Goal: Task Accomplishment & Management: Complete application form

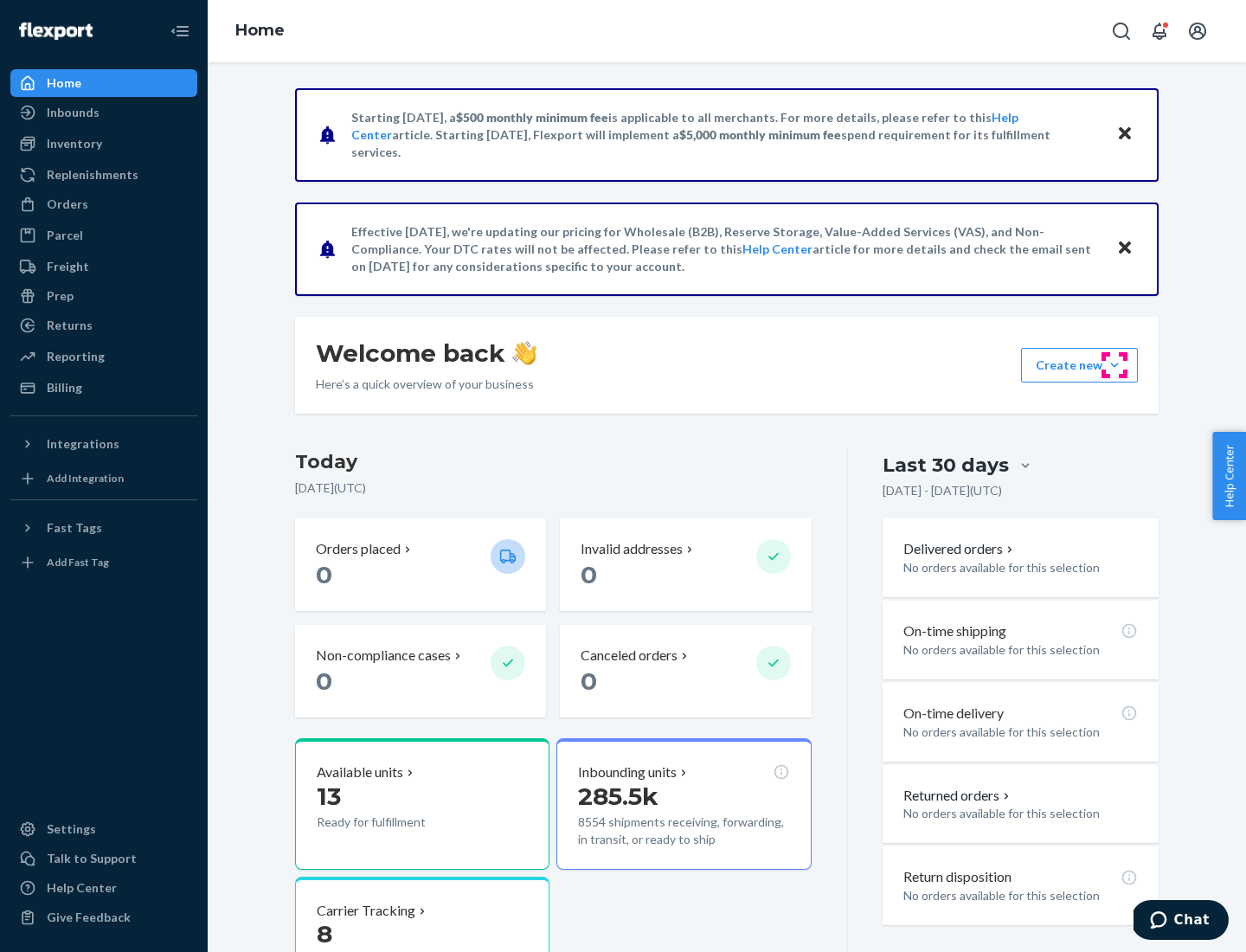
click at [1115, 365] on button "Create new Create new inbound Create new order Create new product" at bounding box center [1079, 365] width 117 height 34
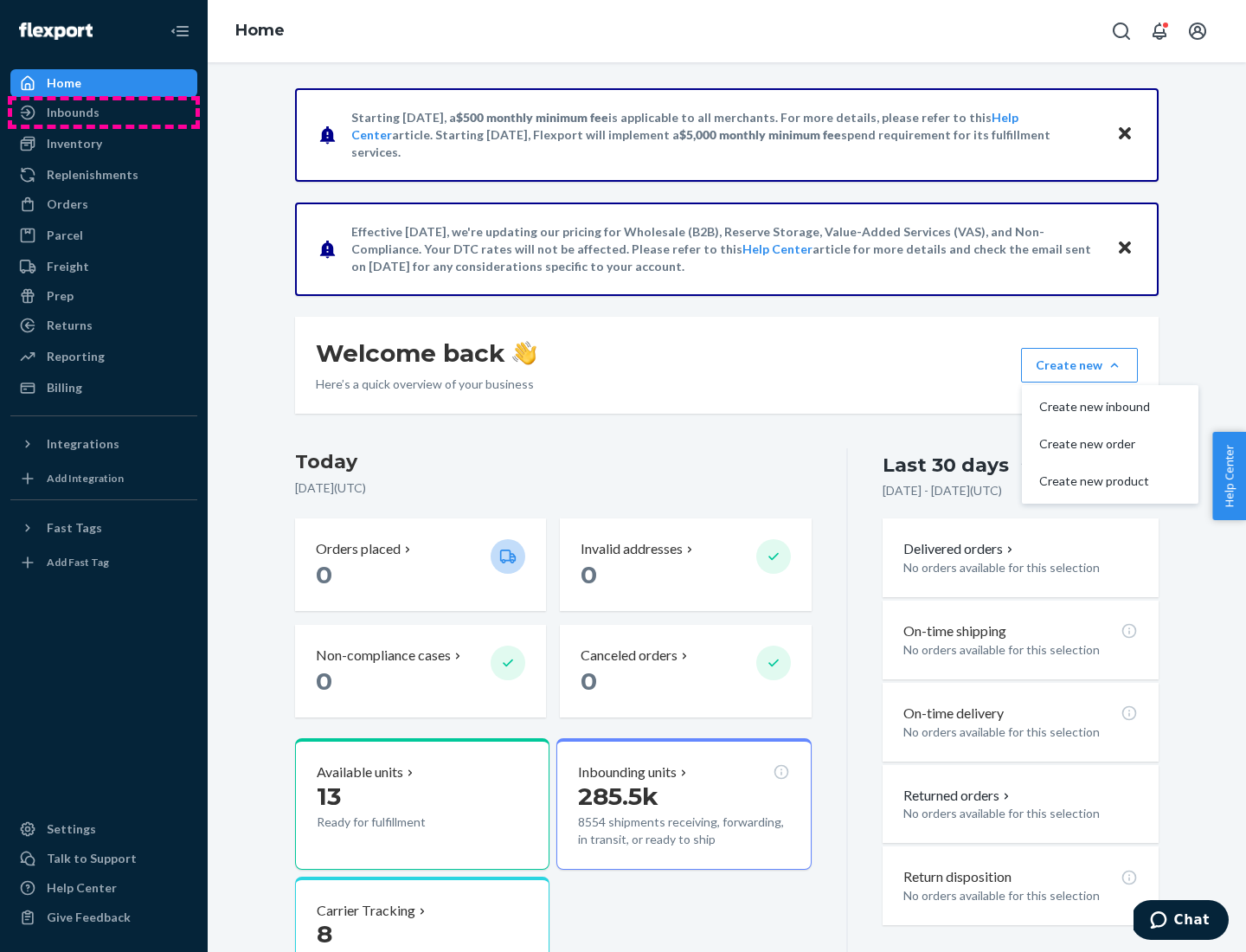
click at [104, 112] on div "Inbounds" at bounding box center [104, 112] width 184 height 24
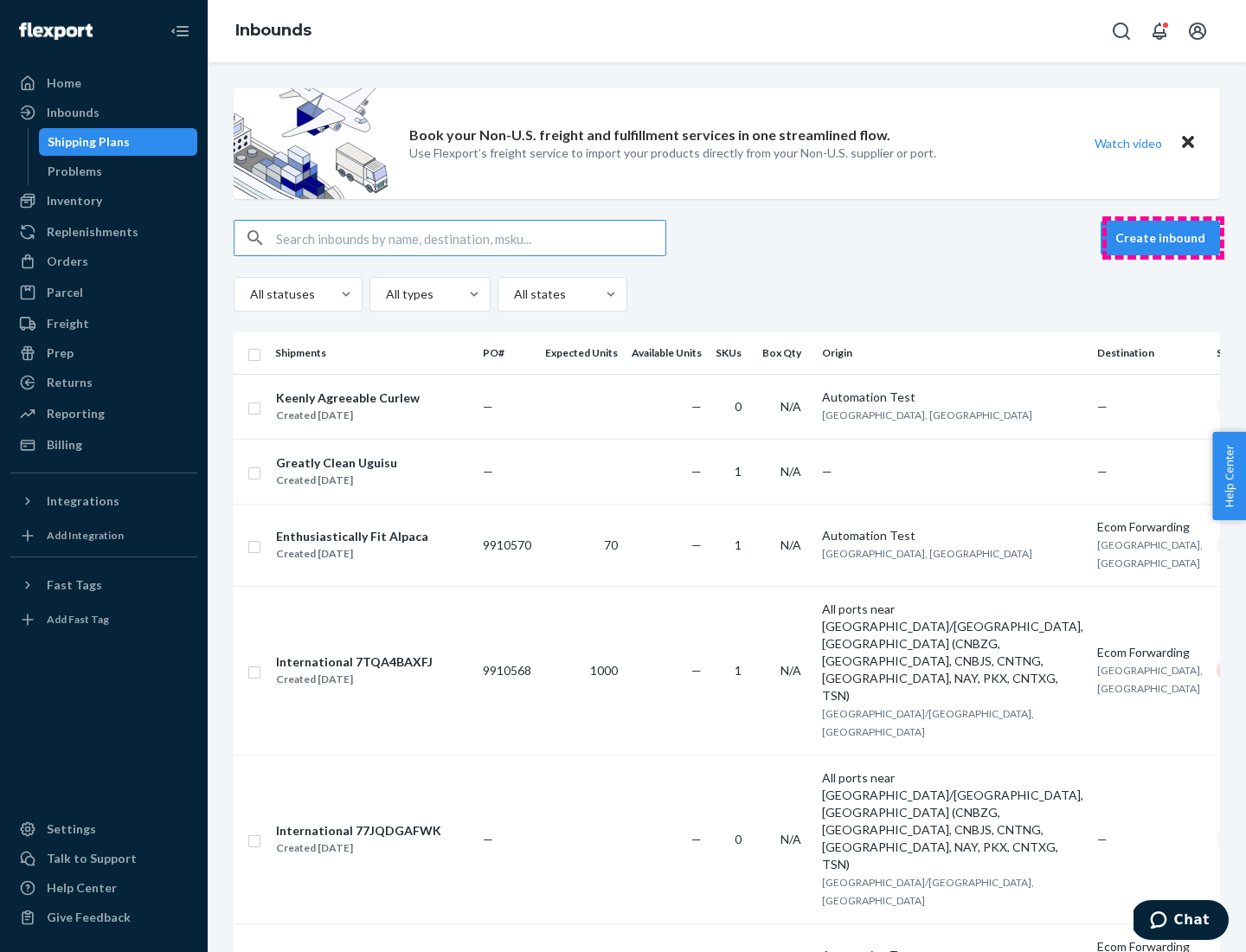
click at [1163, 238] on button "Create inbound" at bounding box center [1160, 238] width 120 height 34
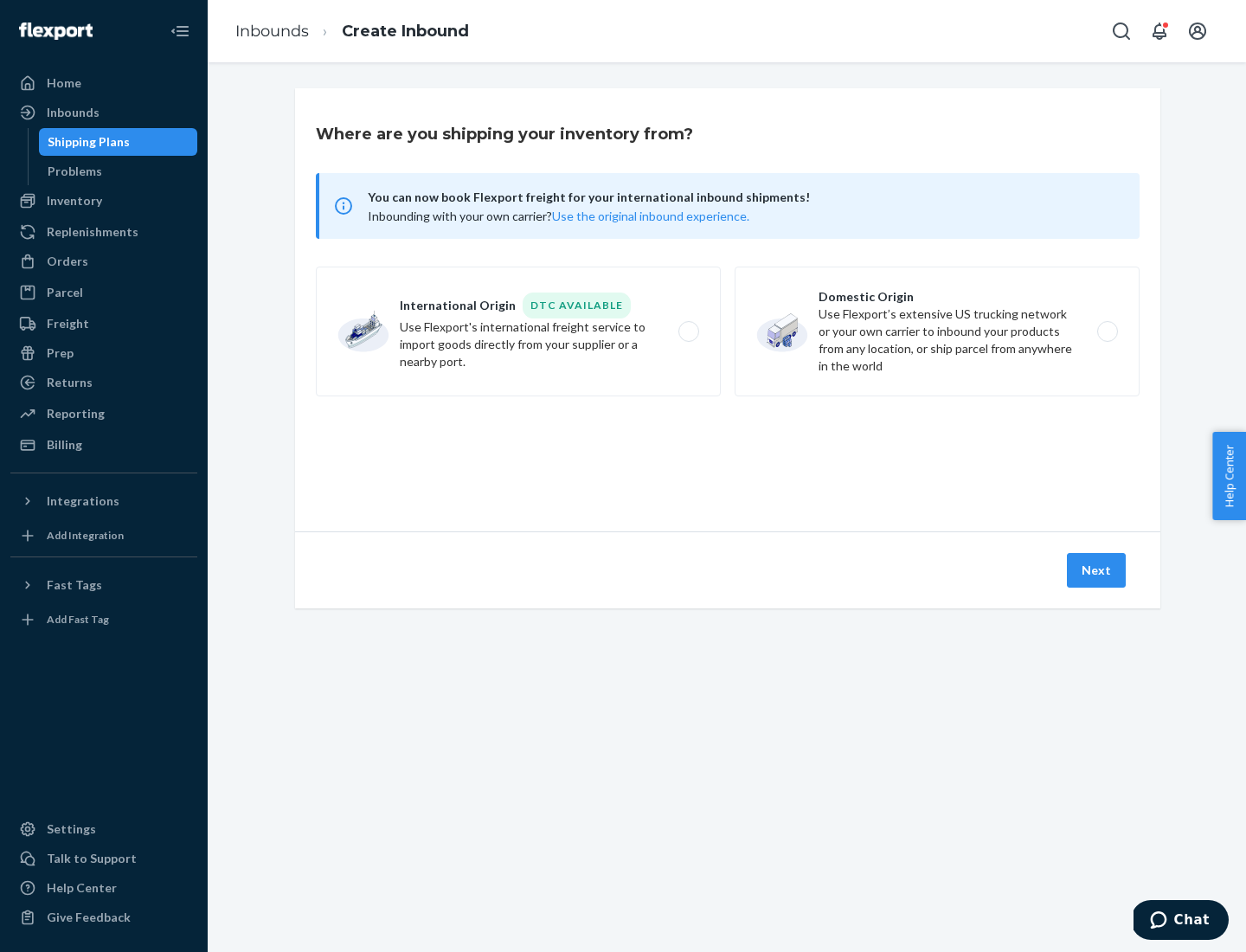
click at [937, 331] on label "Domestic Origin Use Flexport’s extensive US trucking network or your own carrie…" at bounding box center [937, 331] width 405 height 129
click at [1106, 331] on input "Domestic Origin Use Flexport’s extensive US trucking network or your own carrie…" at bounding box center [1112, 332] width 11 height 11
radio input "true"
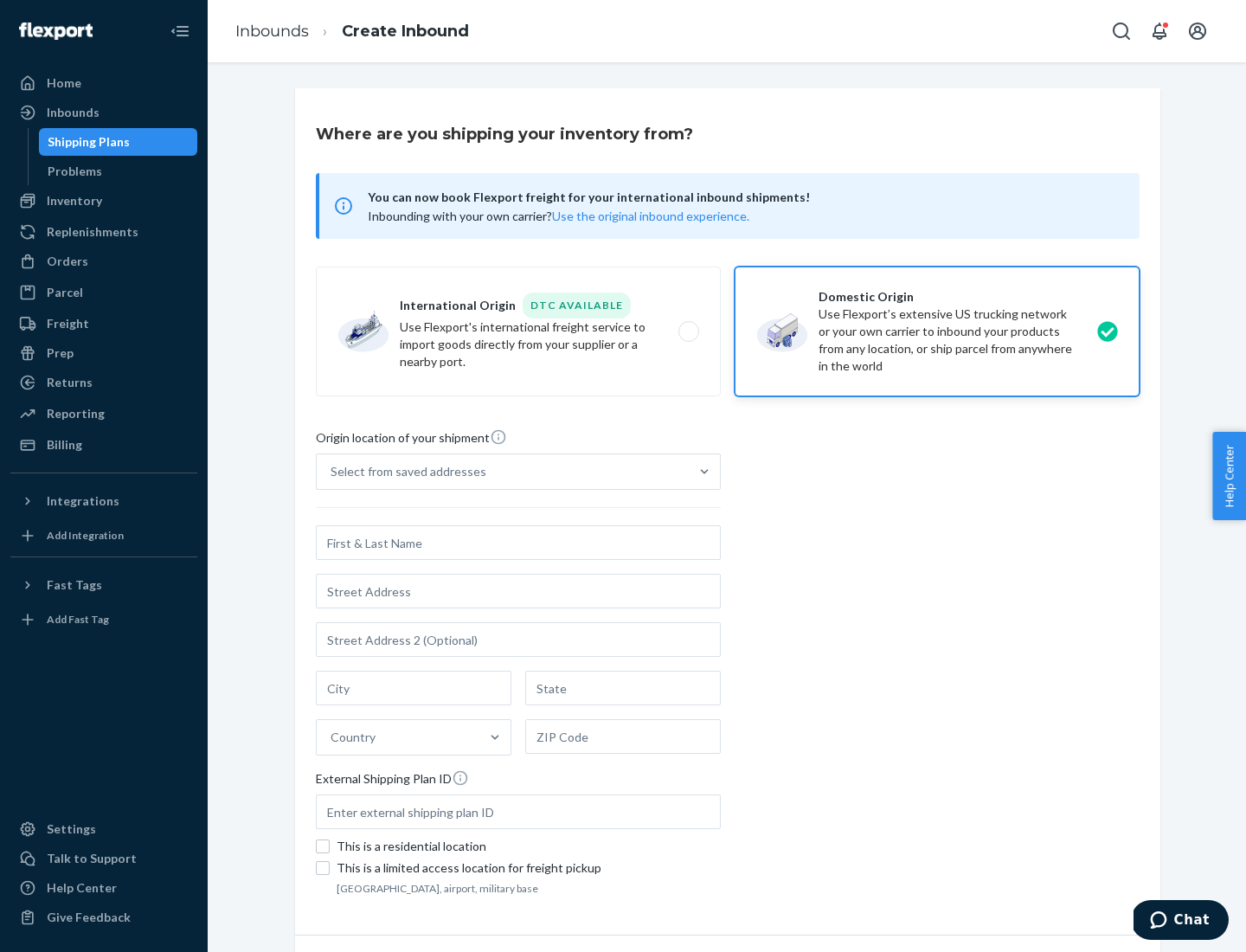
click at [404, 472] on div "Select from saved addresses" at bounding box center [408, 472] width 156 height 17
click at [332, 472] on input "Select from saved addresses" at bounding box center [331, 472] width 2 height 17
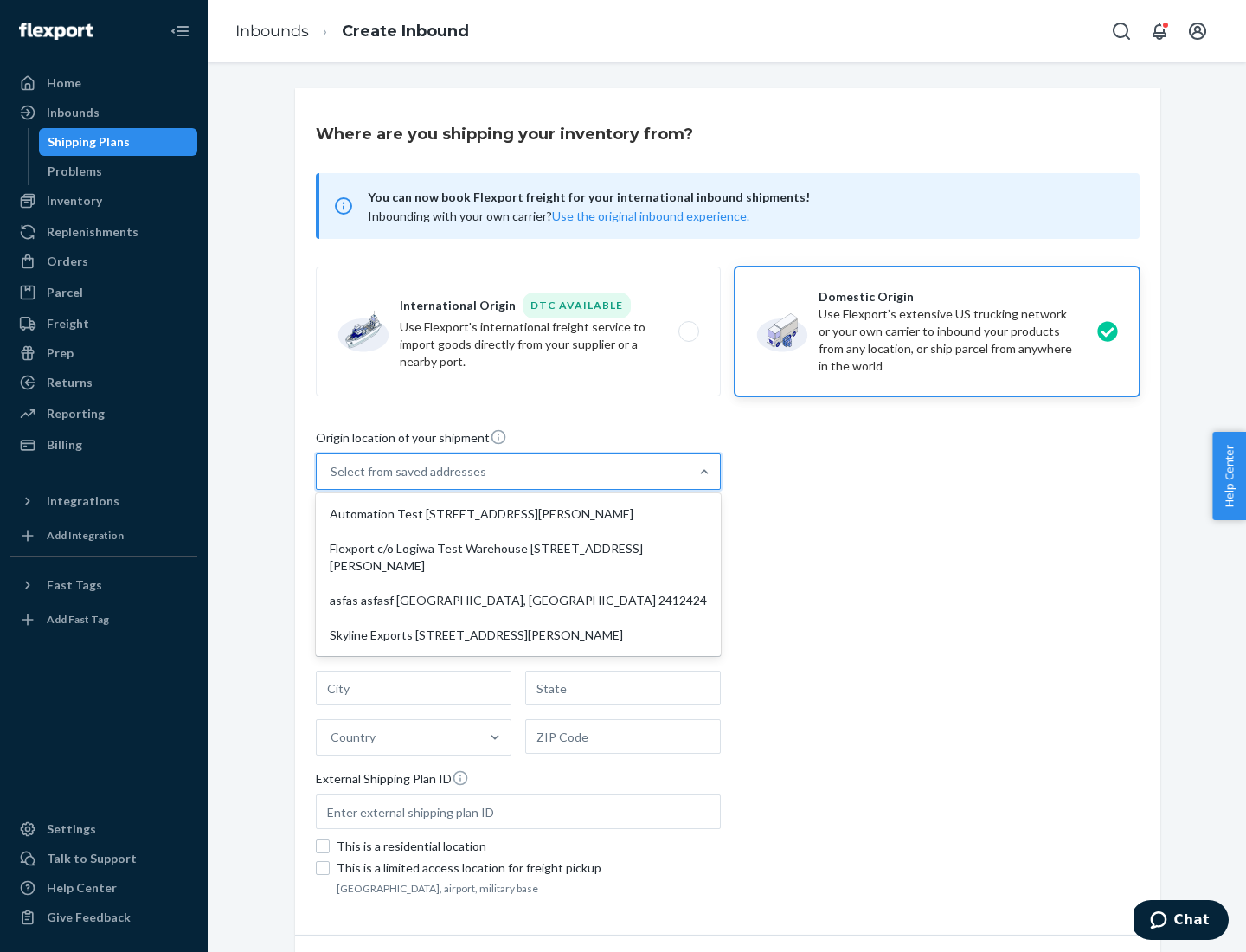
scroll to position [7, 0]
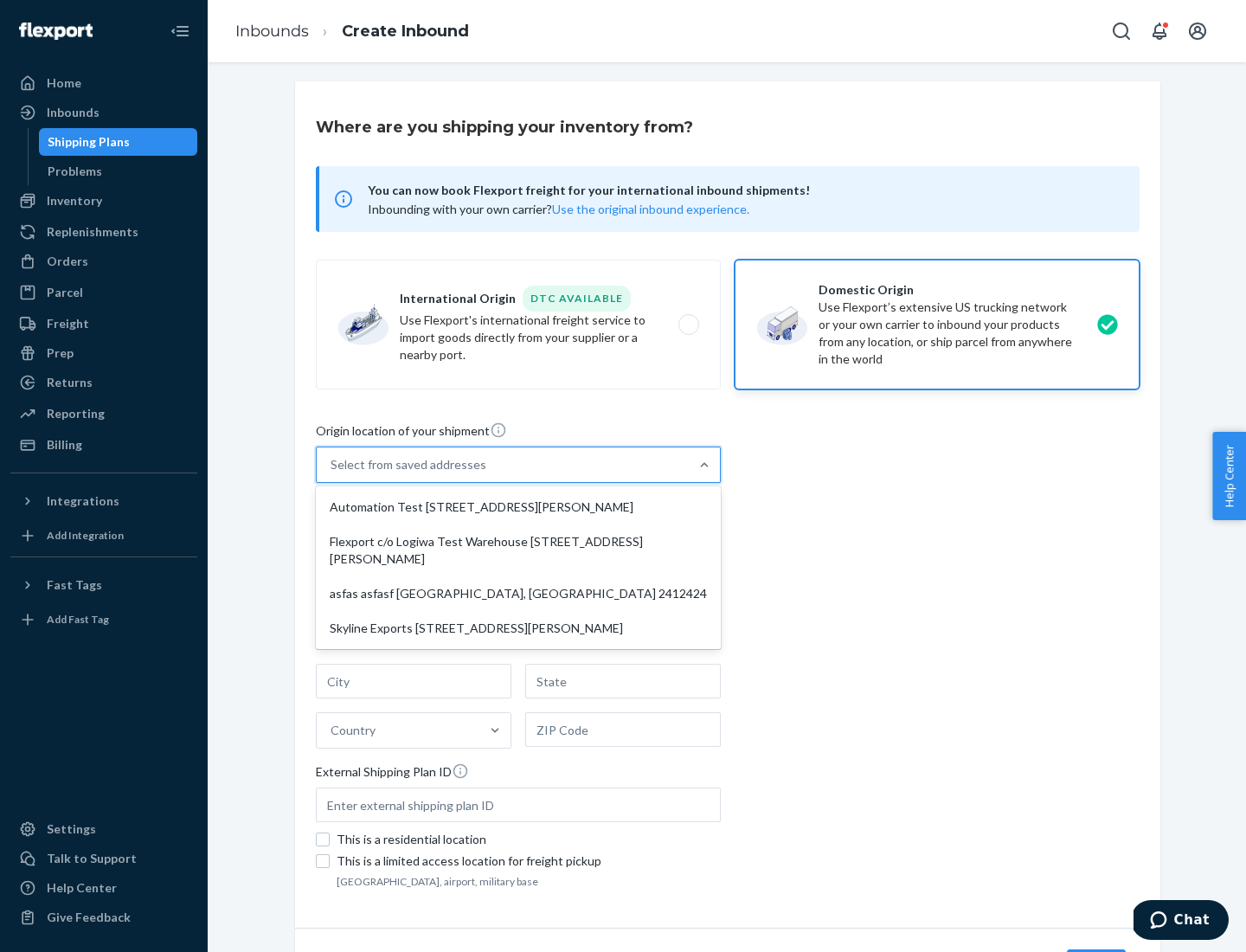
click at [518, 507] on div "Automation Test [STREET_ADDRESS][PERSON_NAME]" at bounding box center [518, 507] width 398 height 34
click at [332, 474] on input "option Automation Test [STREET_ADDRESS][PERSON_NAME] focused, 1 of 4. 4 results…" at bounding box center [331, 464] width 2 height 17
type input "Automation Test"
type input "9th Floor"
type input "[GEOGRAPHIC_DATA]"
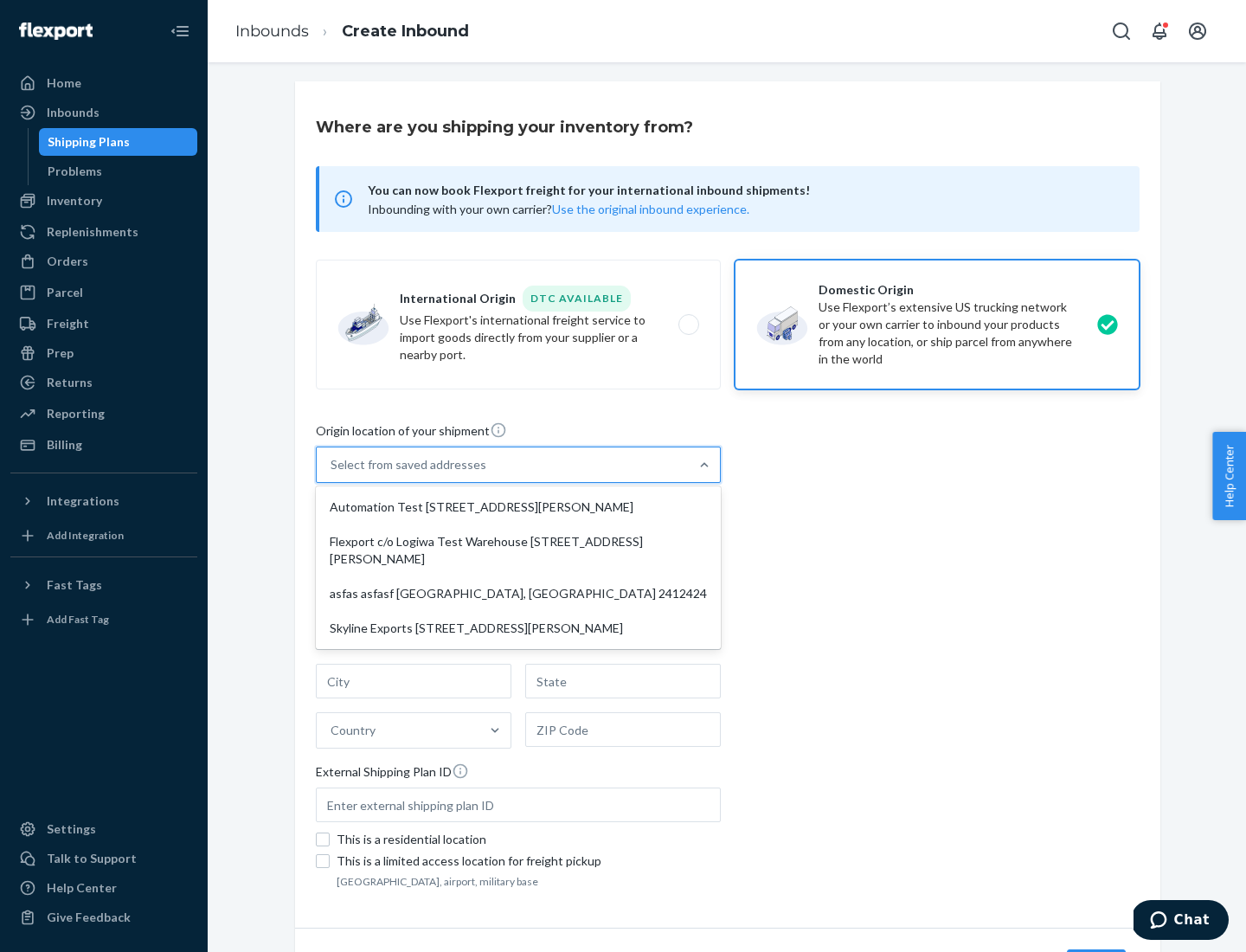
type input "CA"
type input "94104"
type input "[STREET_ADDRESS][PERSON_NAME]"
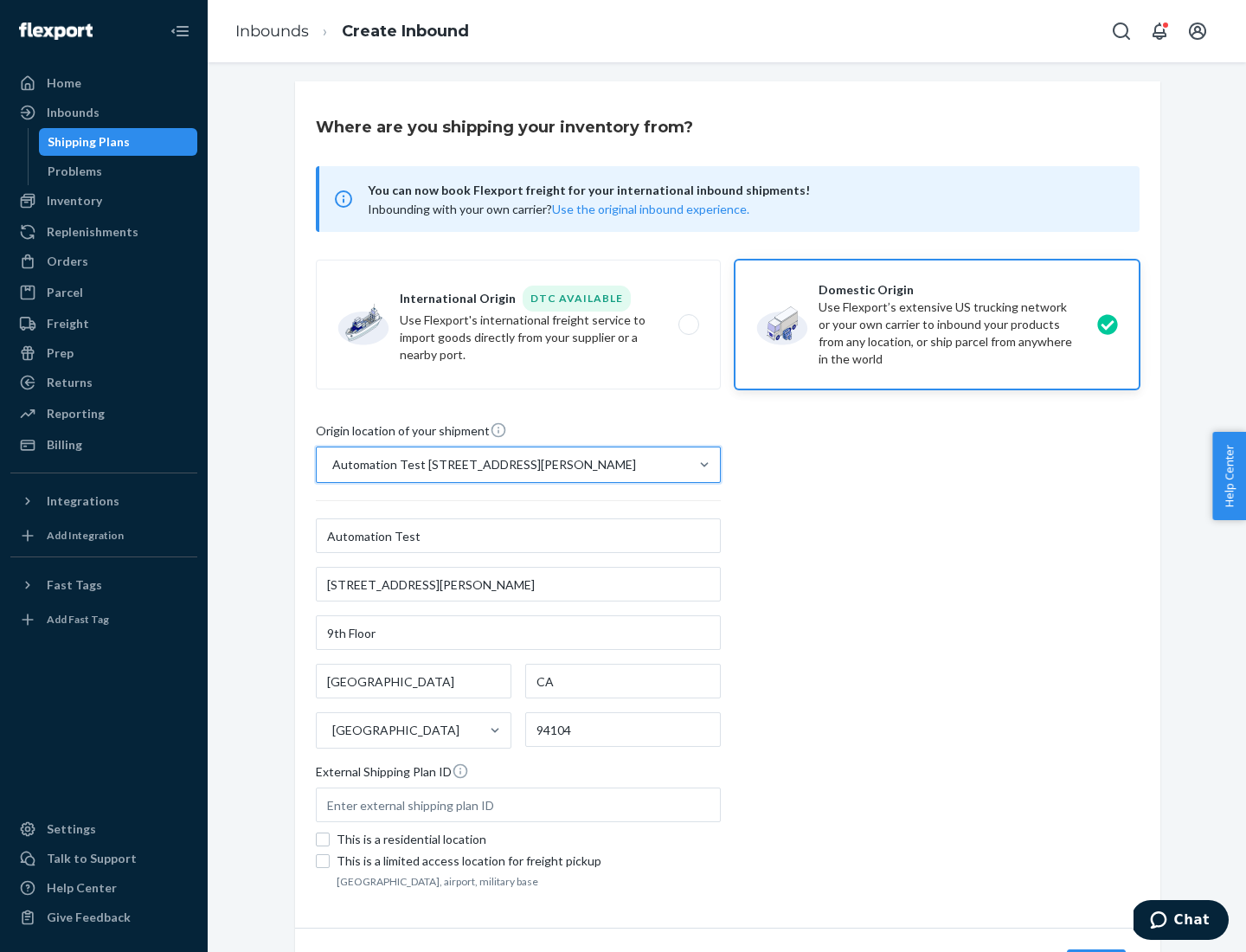
scroll to position [101, 0]
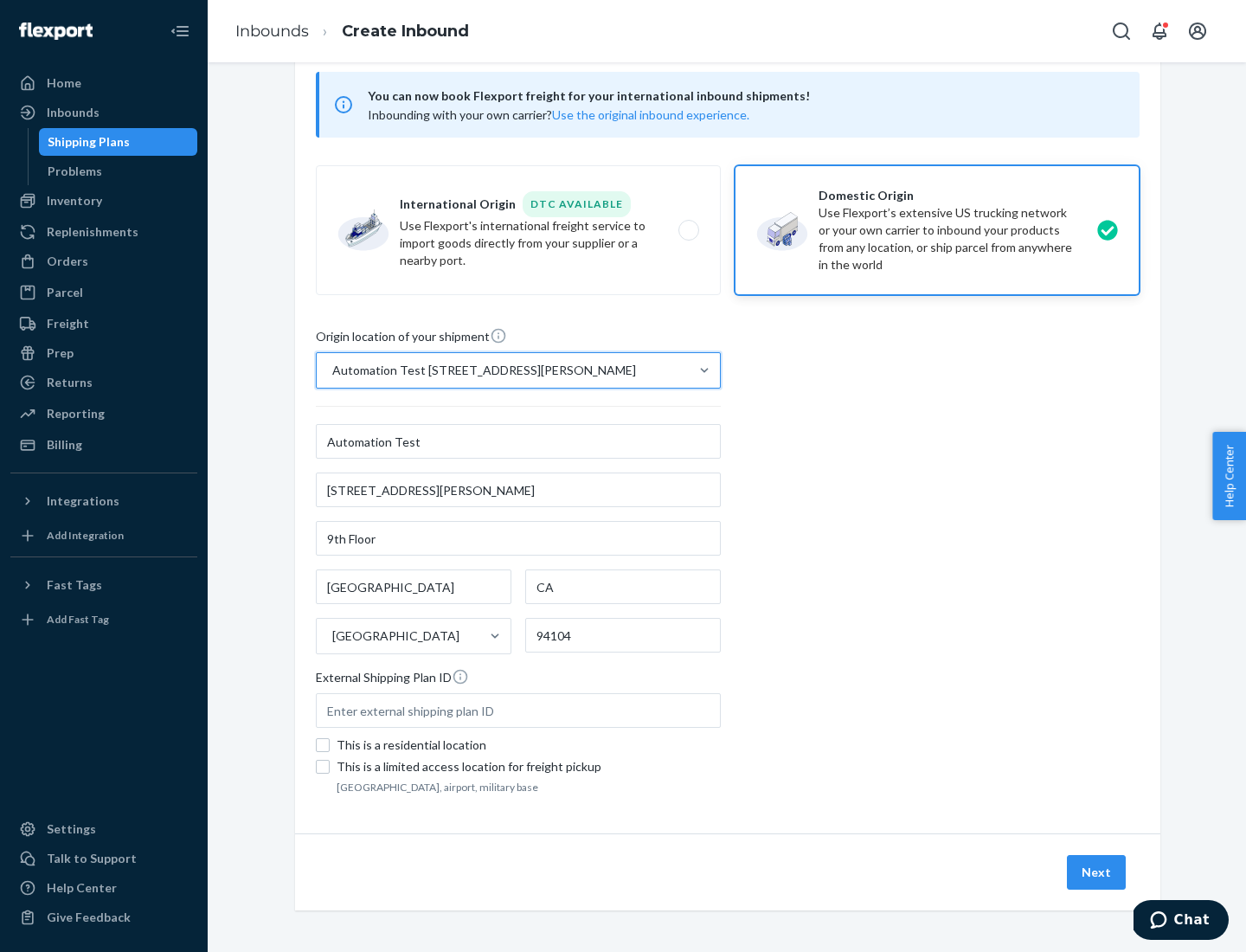
click at [1097, 872] on button "Next" at bounding box center [1097, 872] width 59 height 34
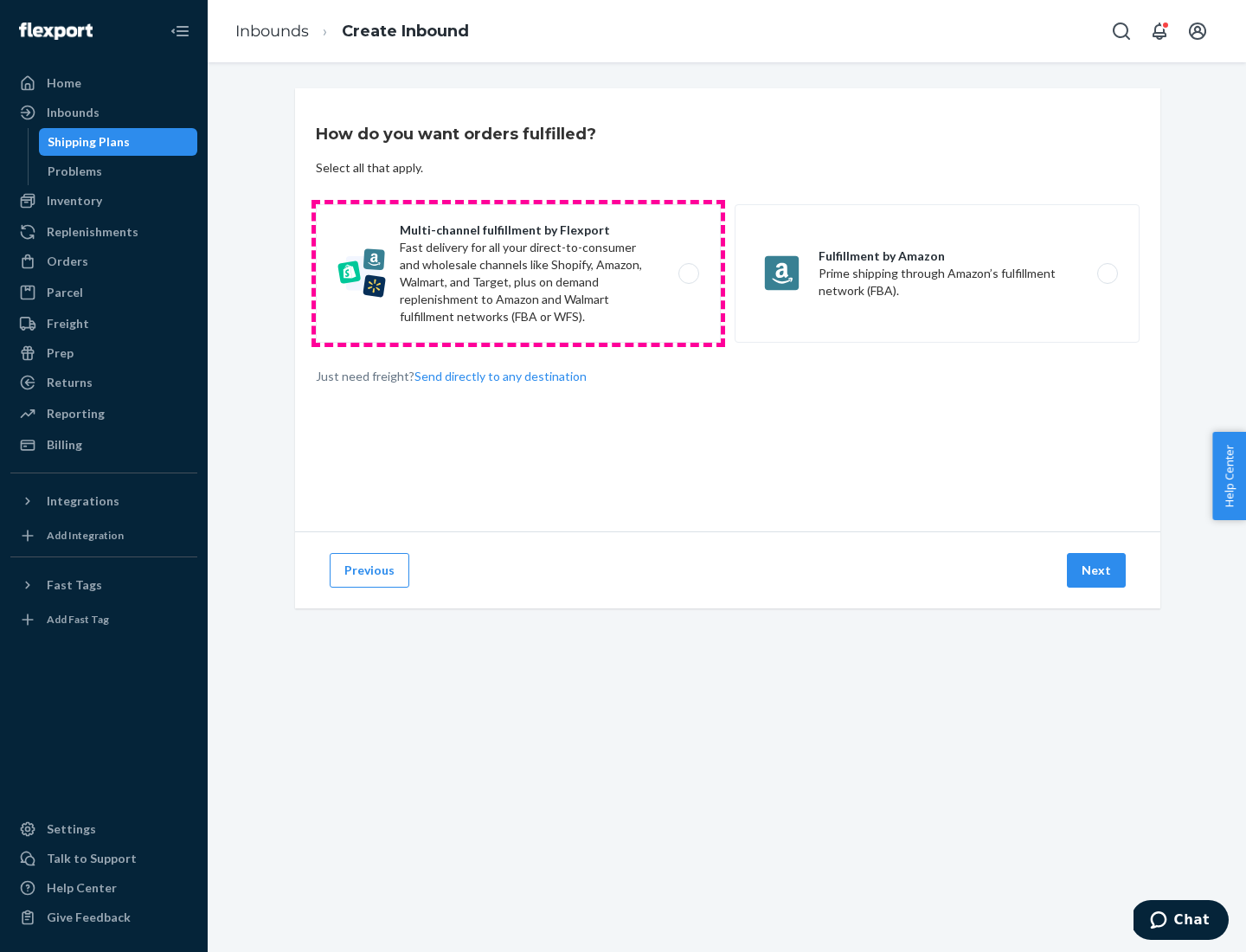
click at [518, 273] on label "Multi-channel fulfillment by Flexport Fast delivery for all your direct-to-cons…" at bounding box center [518, 274] width 405 height 139
click at [688, 273] on input "Multi-channel fulfillment by Flexport Fast delivery for all your direct-to-cons…" at bounding box center [693, 274] width 11 height 11
radio input "true"
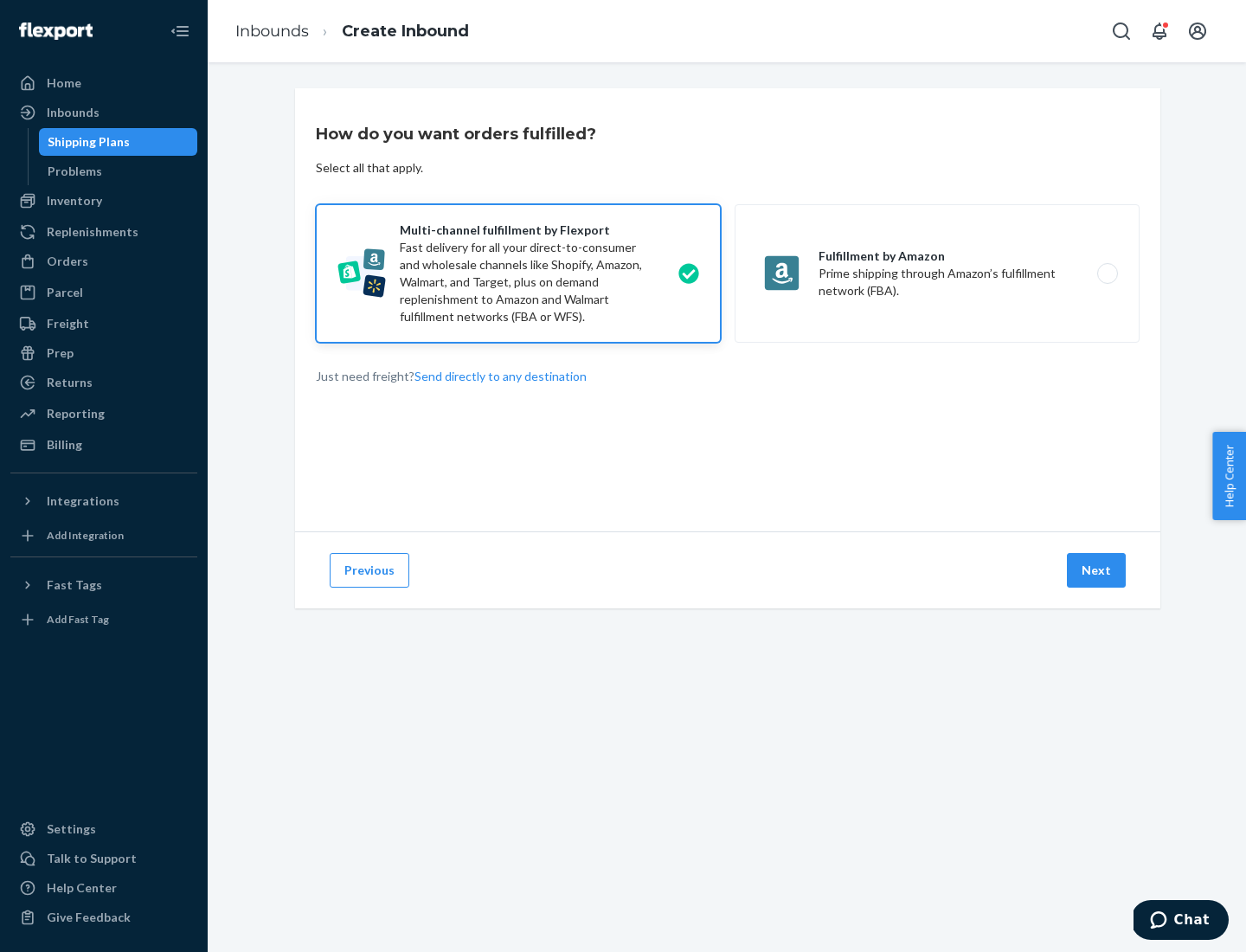
click at [1097, 570] on button "Next" at bounding box center [1097, 570] width 59 height 34
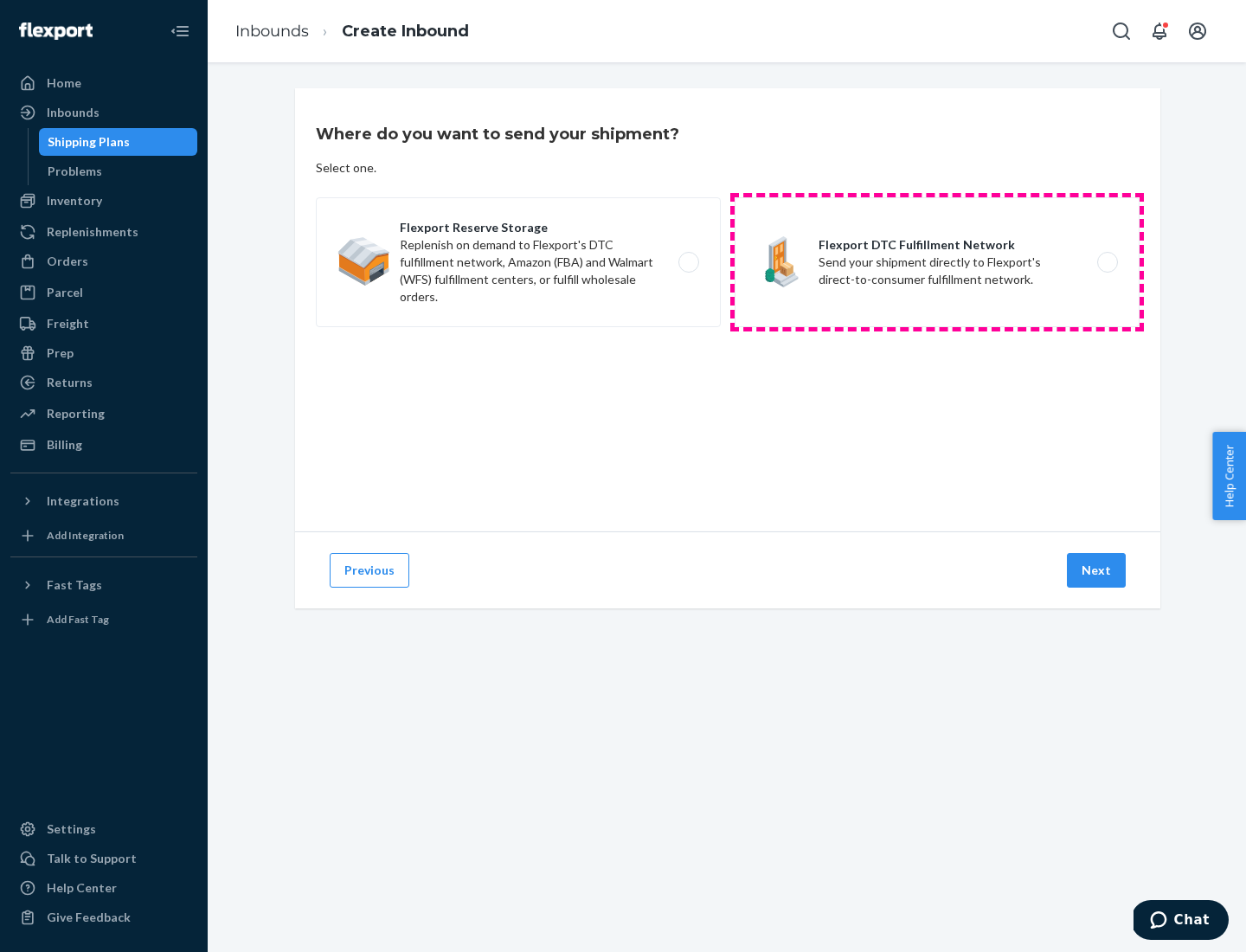
click at [937, 262] on label "Flexport DTC Fulfillment Network Send your shipment directly to Flexport's dire…" at bounding box center [937, 262] width 405 height 129
click at [1106, 262] on input "Flexport DTC Fulfillment Network Send your shipment directly to Flexport's dire…" at bounding box center [1112, 262] width 11 height 11
radio input "true"
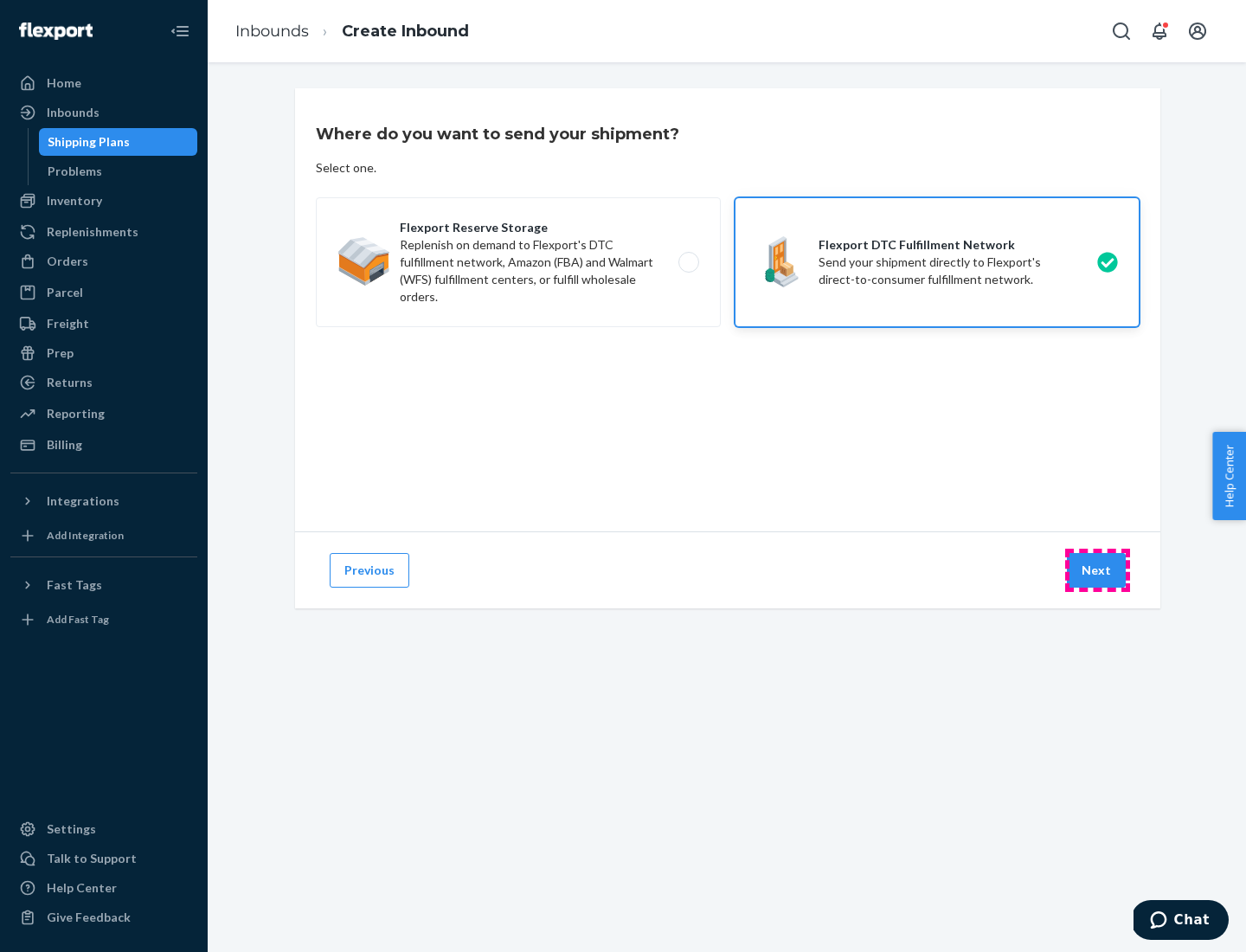
click at [1097, 570] on button "Next" at bounding box center [1097, 570] width 59 height 34
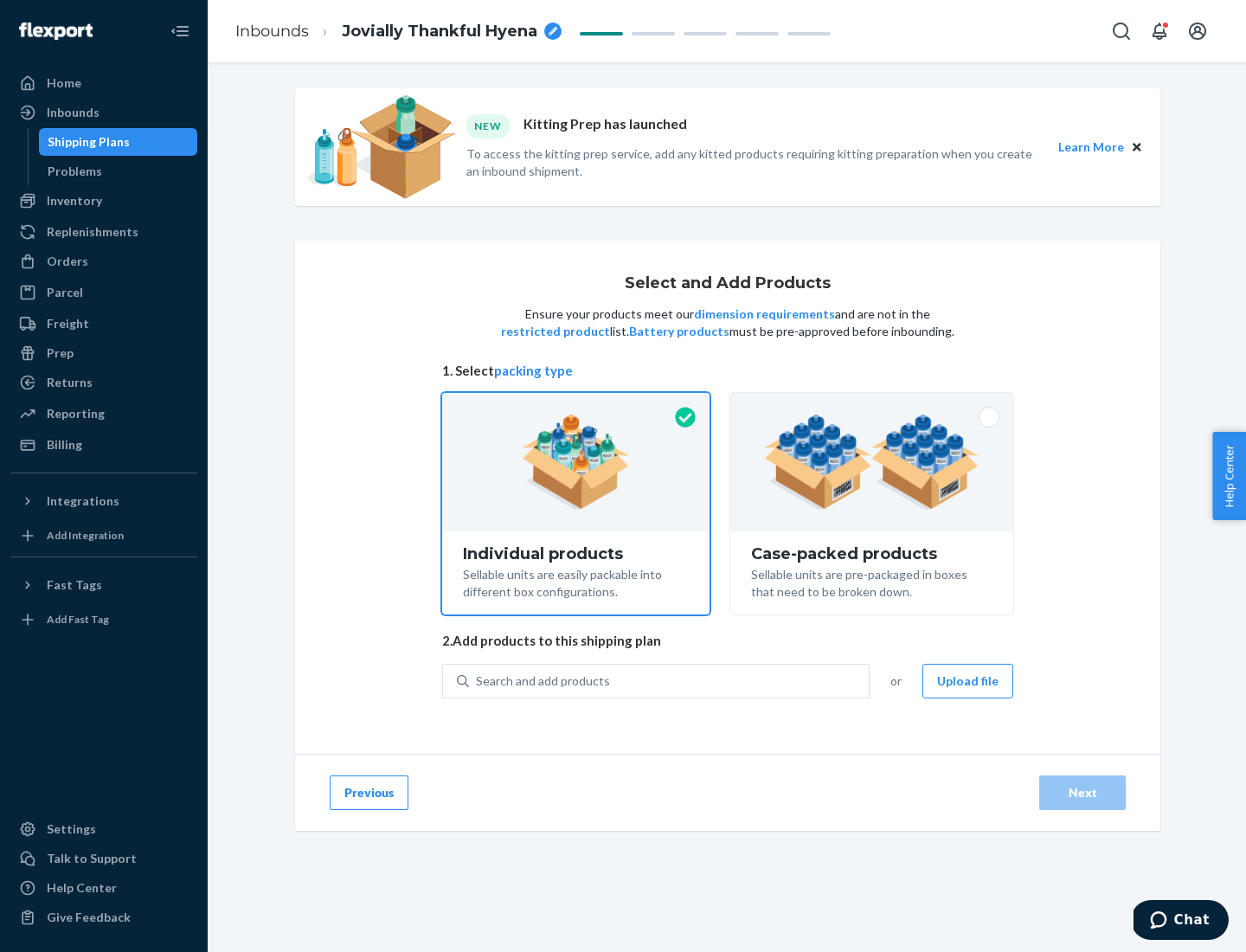
click at [872, 462] on img at bounding box center [871, 462] width 216 height 95
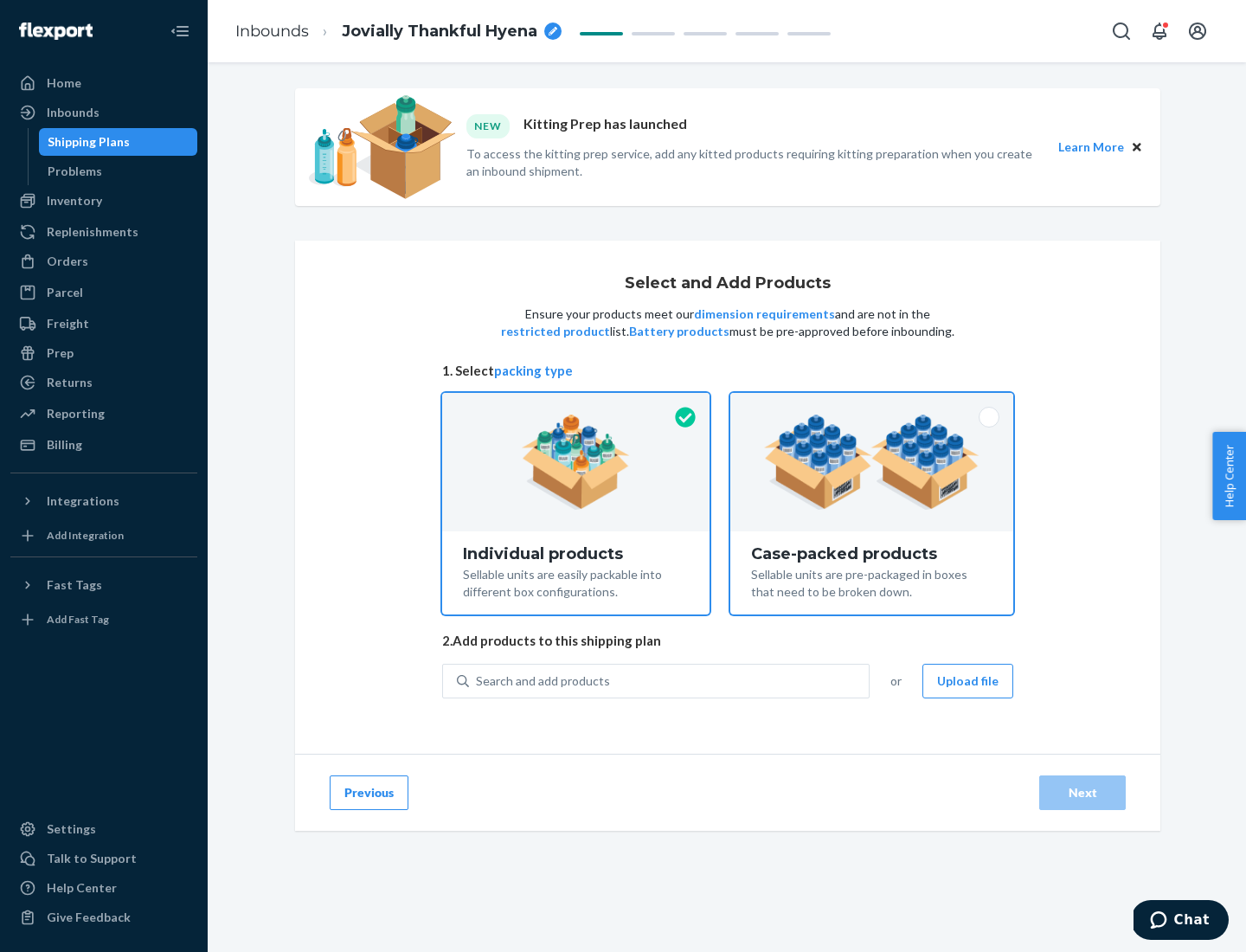
click at [872, 404] on input "Case-packed products Sellable units are pre-packaged in boxes that need to be b…" at bounding box center [872, 398] width 11 height 11
radio input "true"
radio input "false"
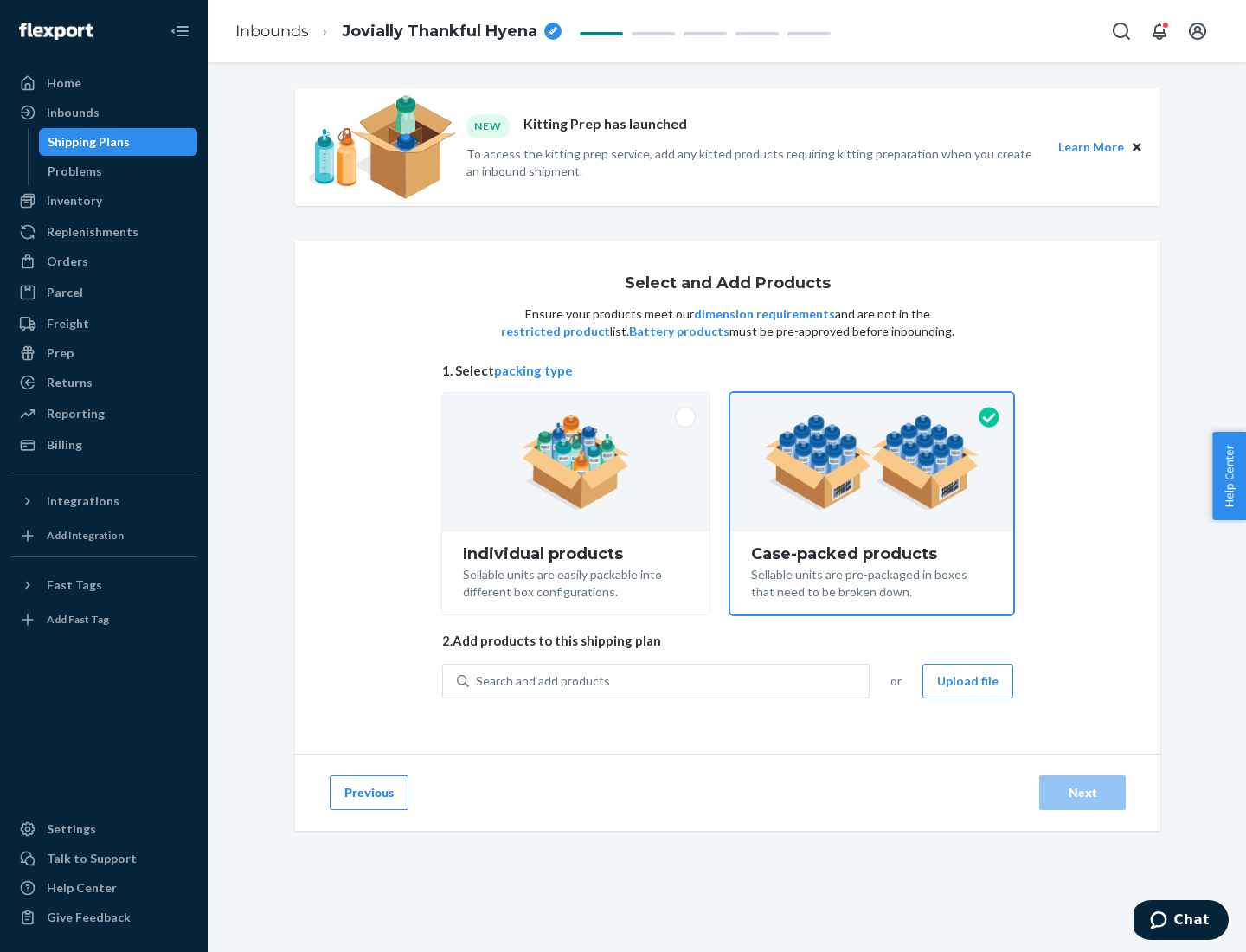
click at [670, 680] on div "Search and add products" at bounding box center [669, 681] width 399 height 31
click at [477, 680] on input "Search and add products" at bounding box center [477, 681] width 2 height 17
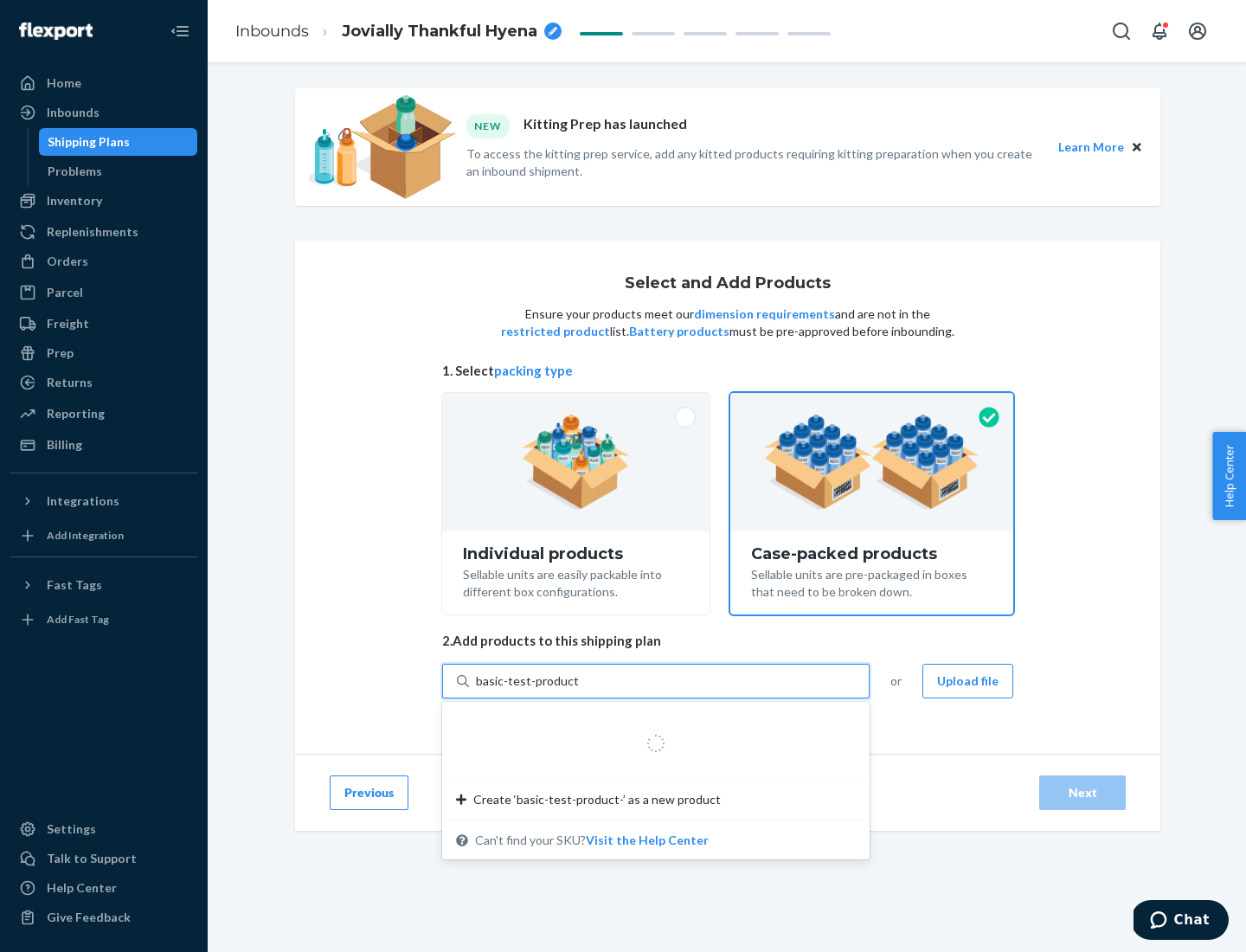
type input "basic-test-product-1"
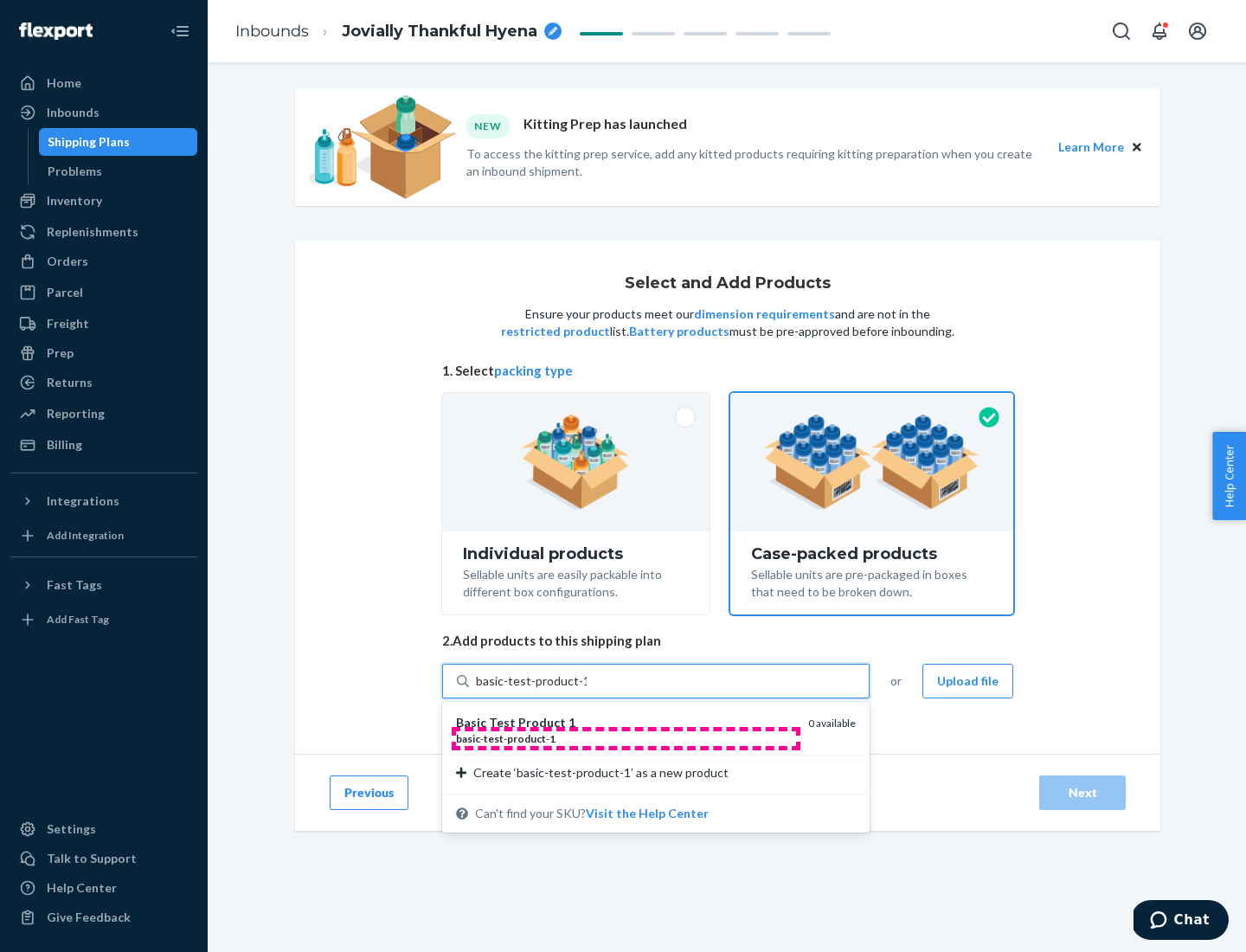
click at [626, 738] on div "basic - test - product - 1" at bounding box center [625, 738] width 339 height 14
click at [587, 690] on input "basic-test-product-1" at bounding box center [531, 681] width 110 height 17
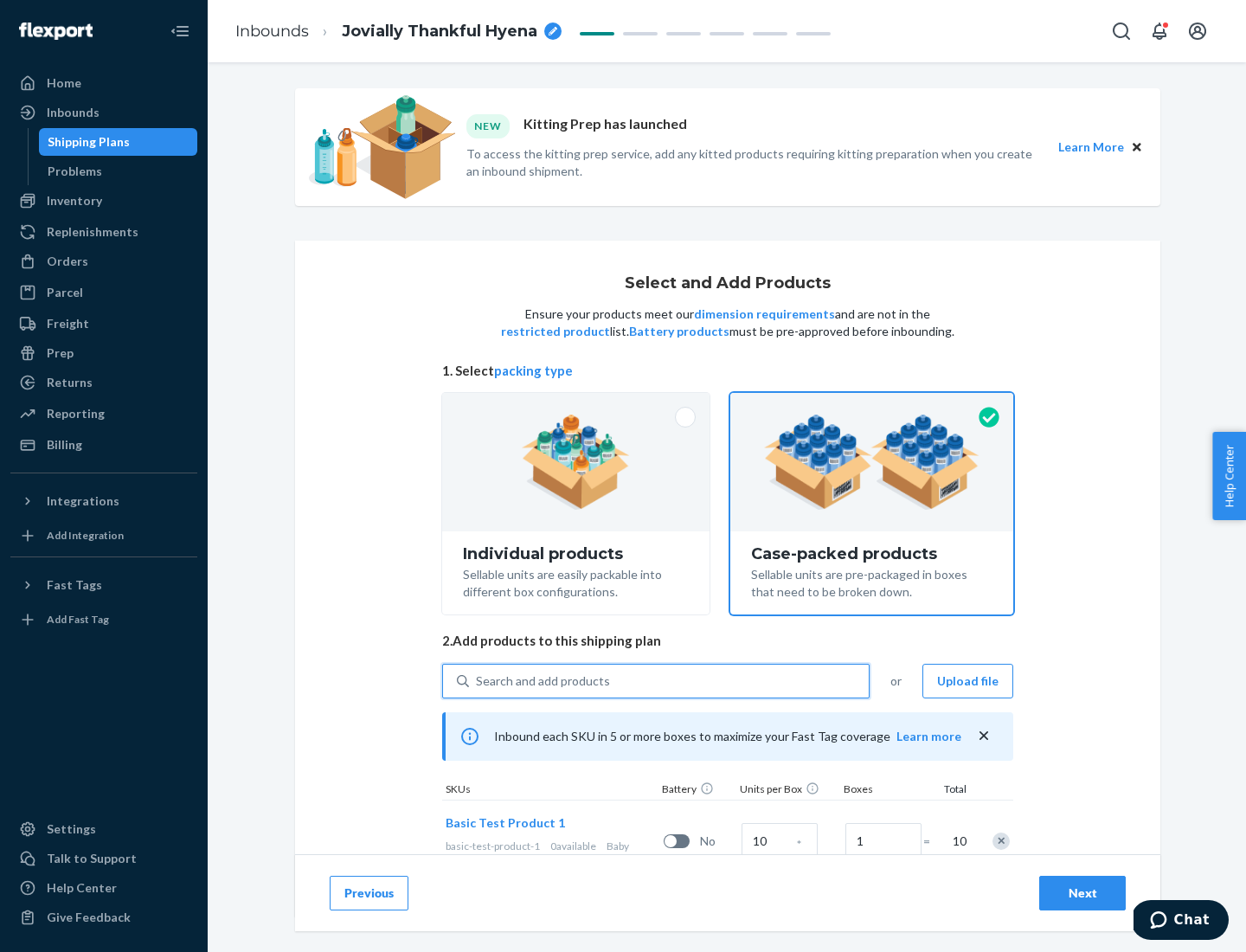
scroll to position [62, 0]
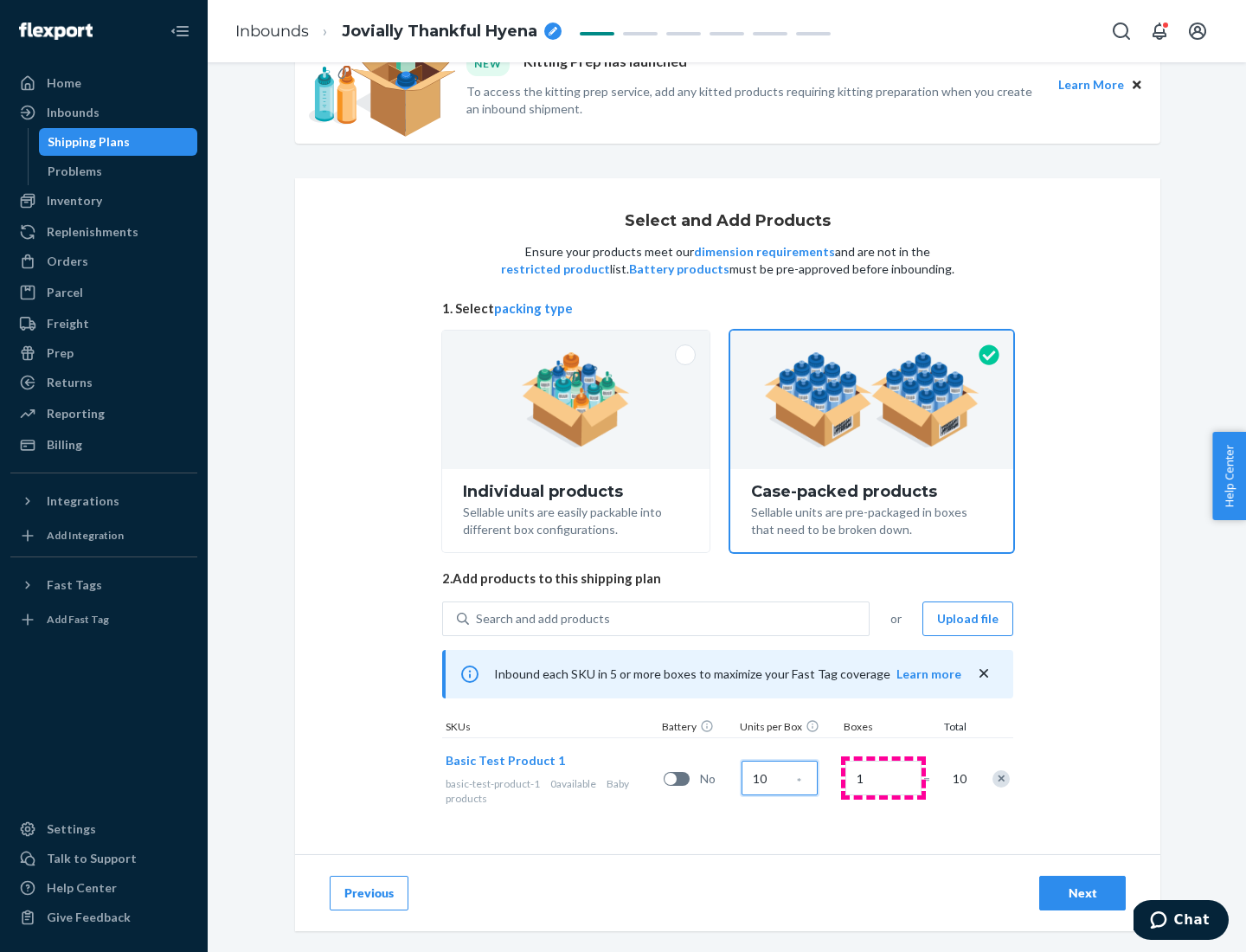
type input "10"
type input "7"
click at [1082, 893] on div "Next" at bounding box center [1082, 893] width 57 height 17
radio input "true"
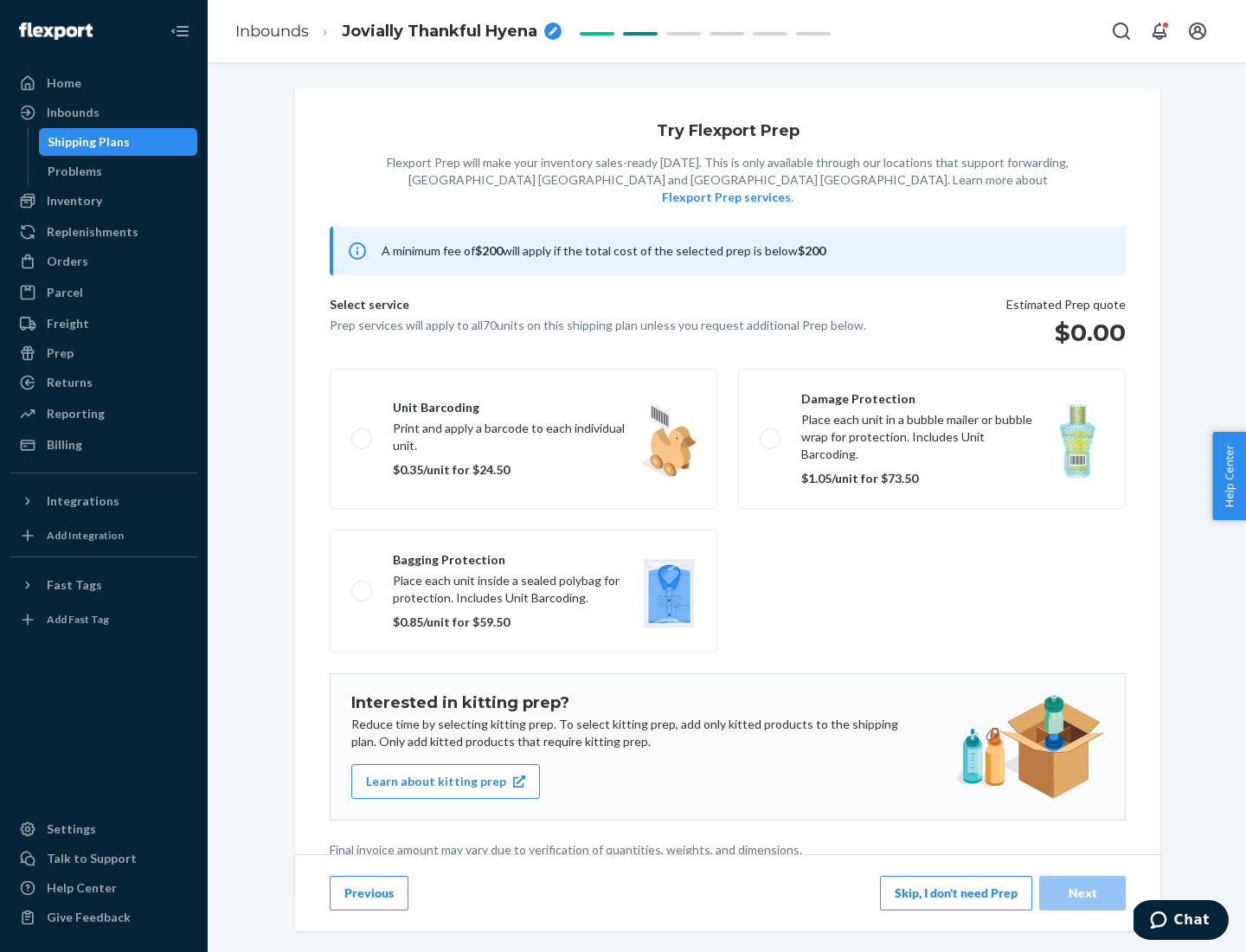
scroll to position [5, 0]
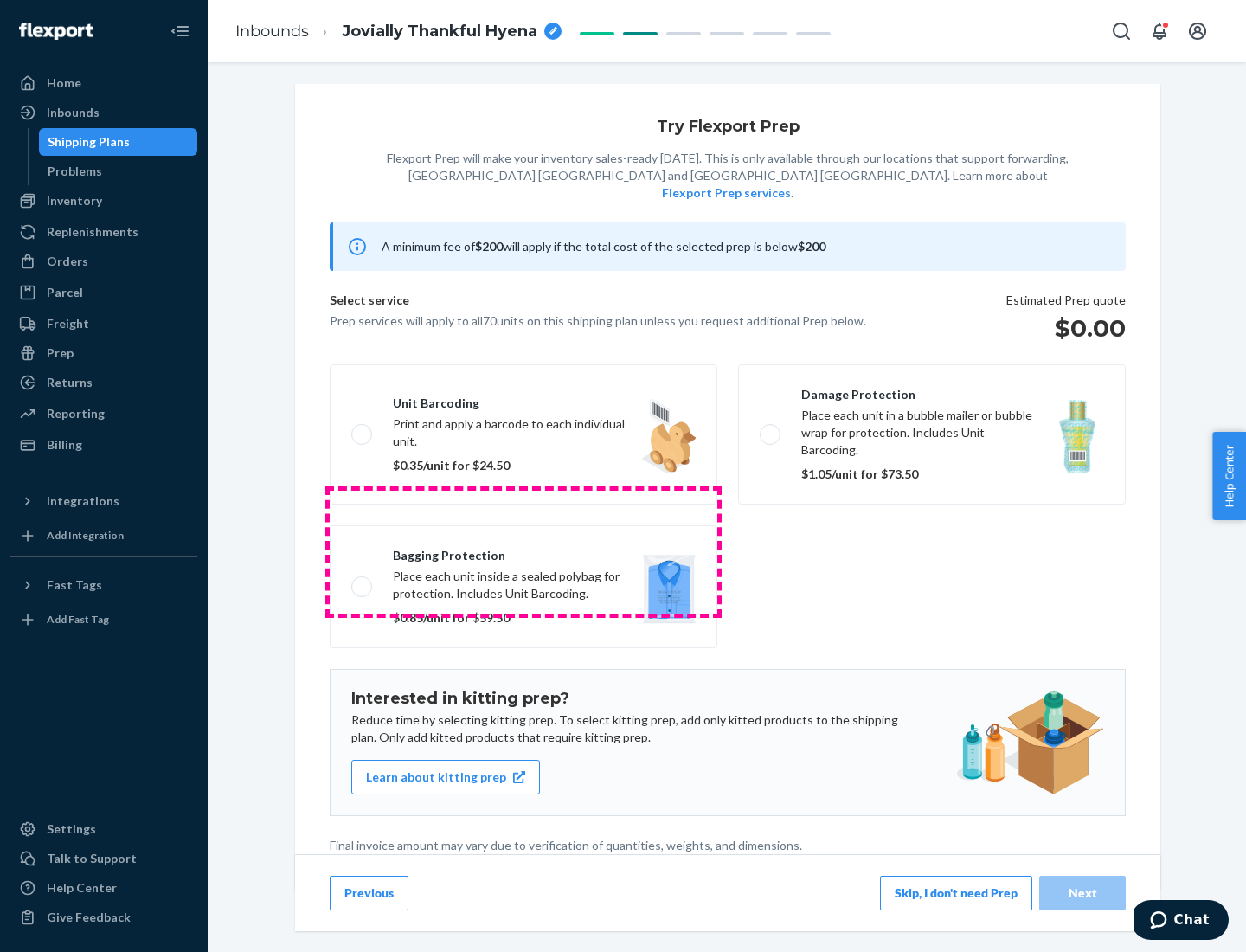
click at [523, 551] on label "Bagging protection Place each unit inside a sealed polybag for protection. Incl…" at bounding box center [524, 586] width 388 height 123
click at [362, 580] on input "Bagging protection Place each unit inside a sealed polybag for protection. Incl…" at bounding box center [357, 586] width 11 height 11
checkbox input "true"
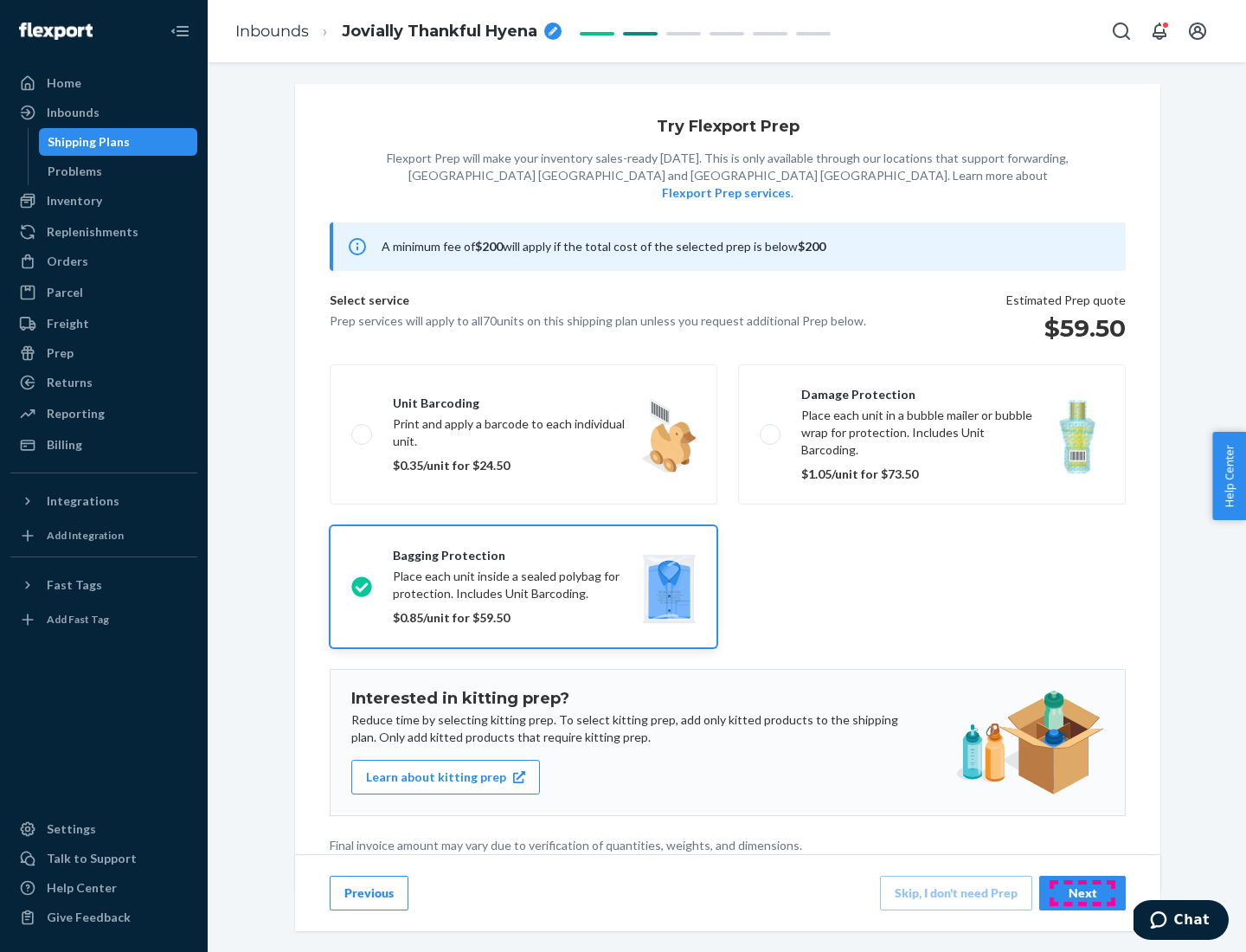
click at [1082, 892] on div "Next" at bounding box center [1082, 893] width 57 height 17
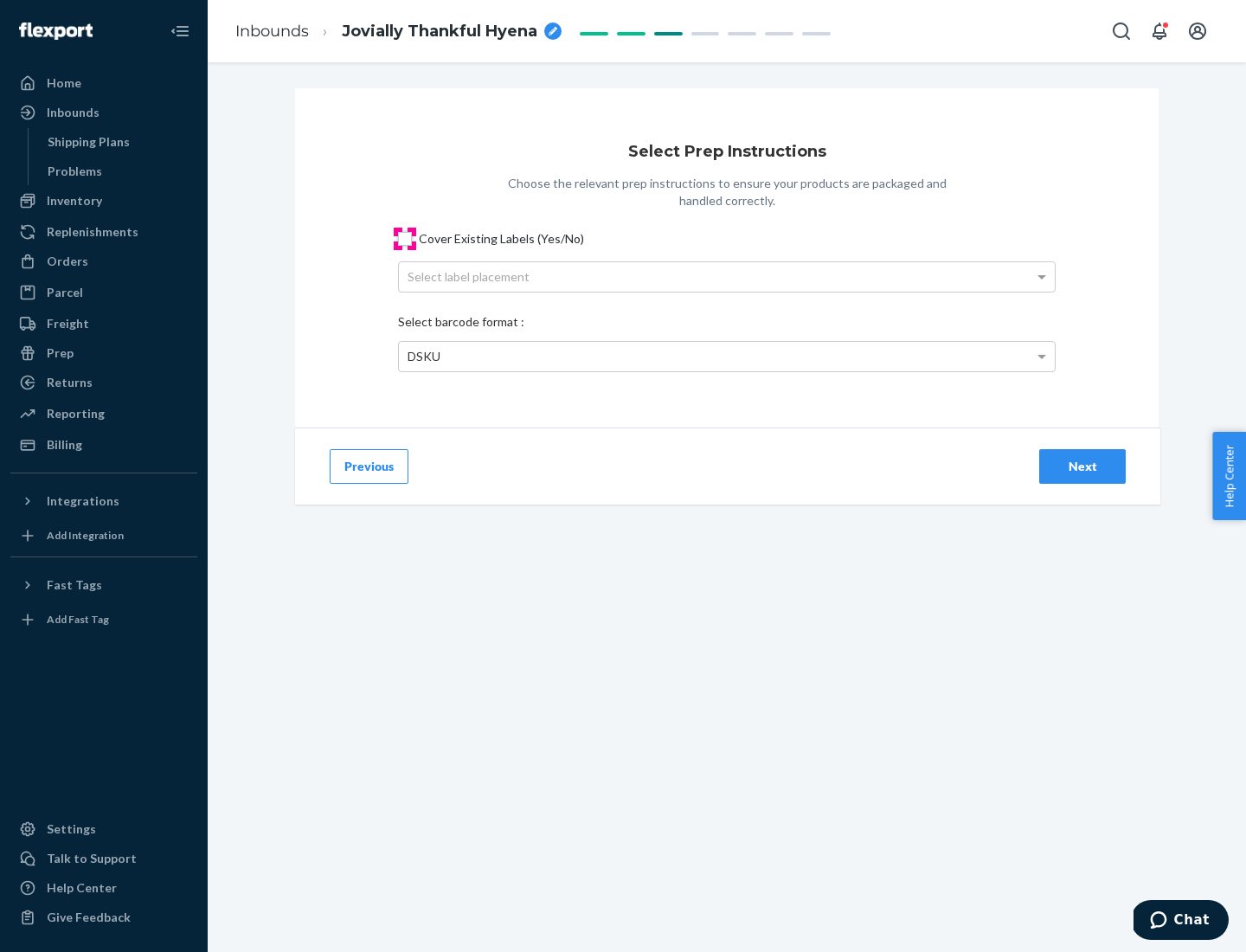
click at [405, 238] on input "Cover Existing Labels (Yes/No)" at bounding box center [404, 239] width 14 height 14
checkbox input "true"
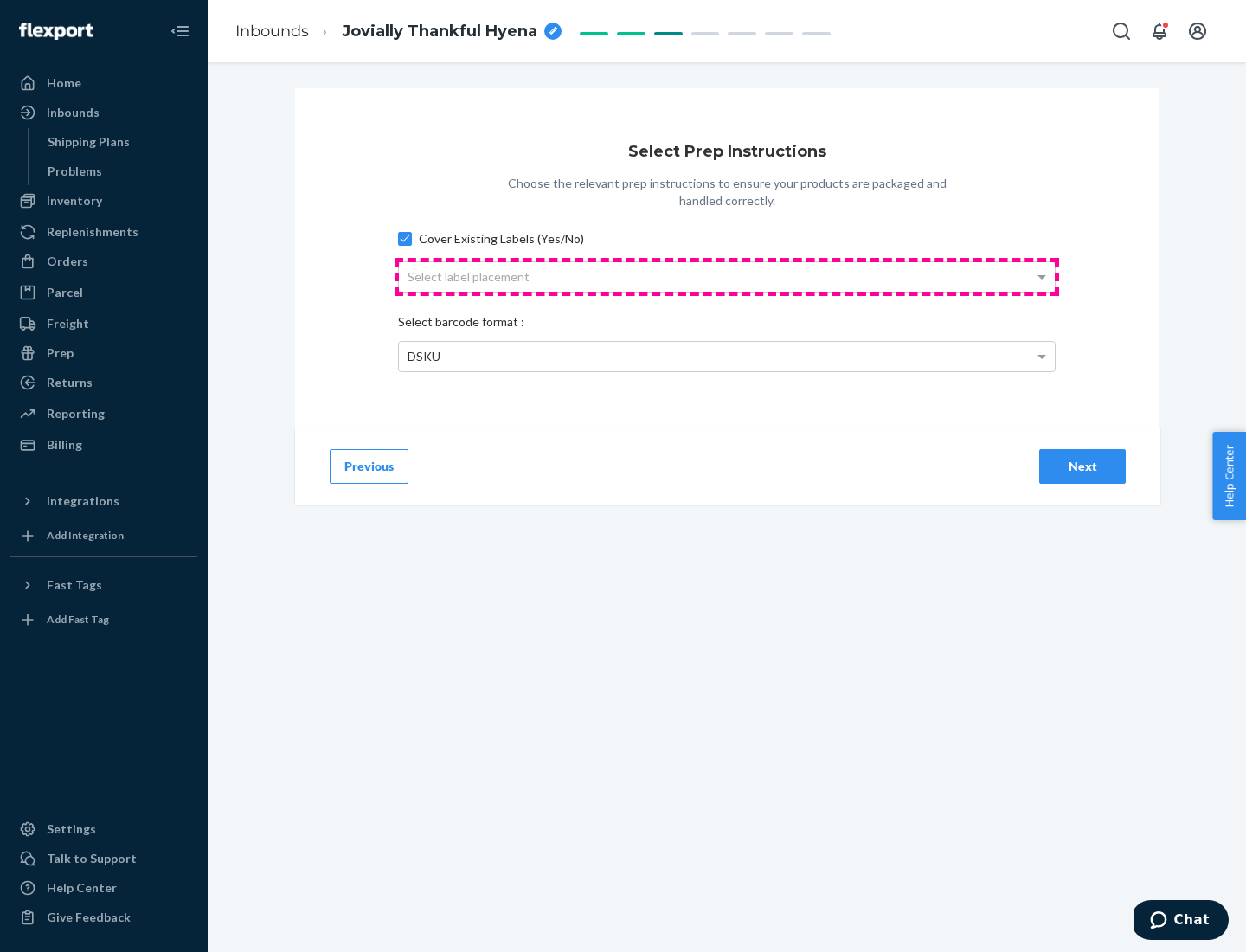
click at [727, 276] on div "Select label placement" at bounding box center [727, 277] width 656 height 29
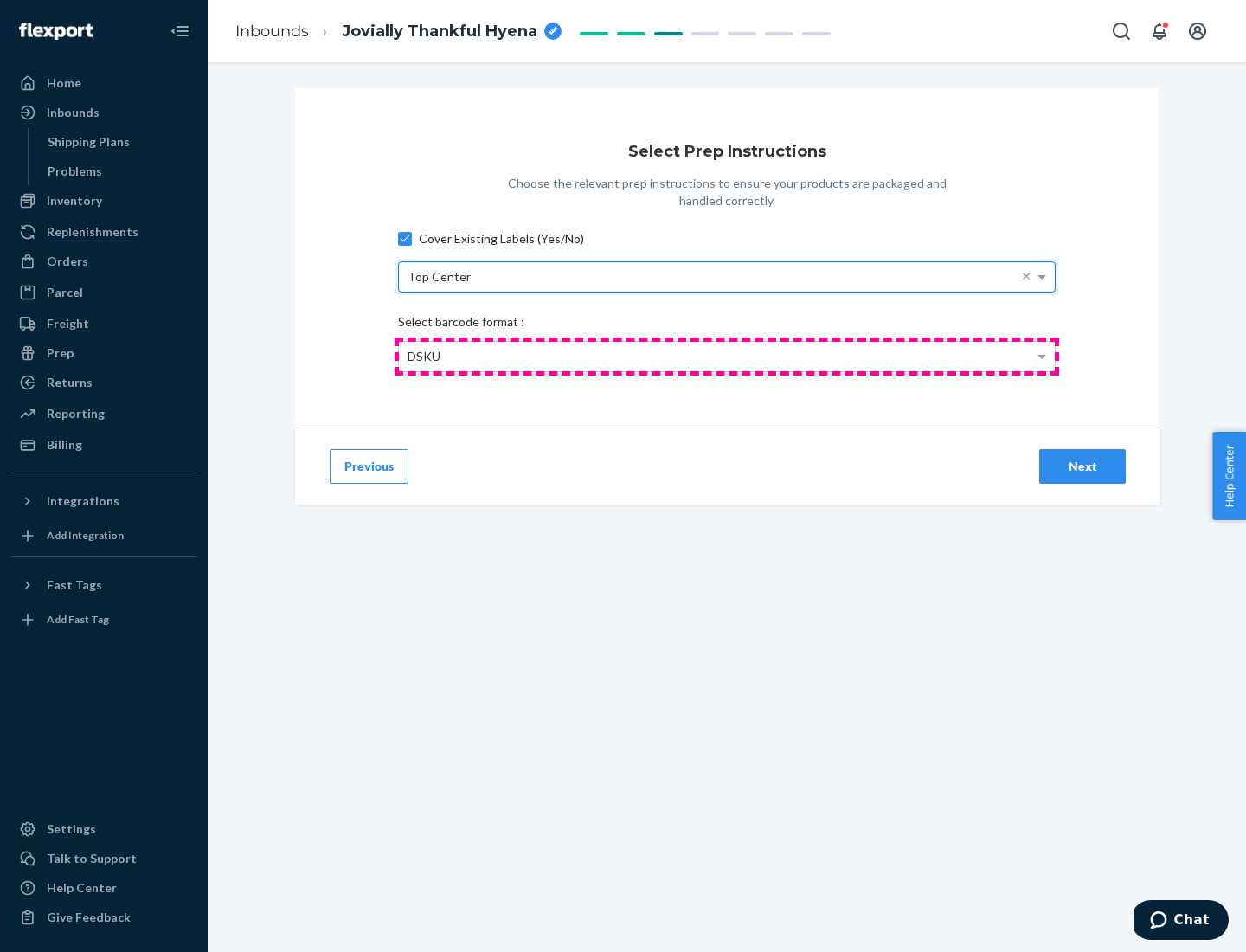
click at [727, 356] on div "DSKU" at bounding box center [727, 356] width 656 height 29
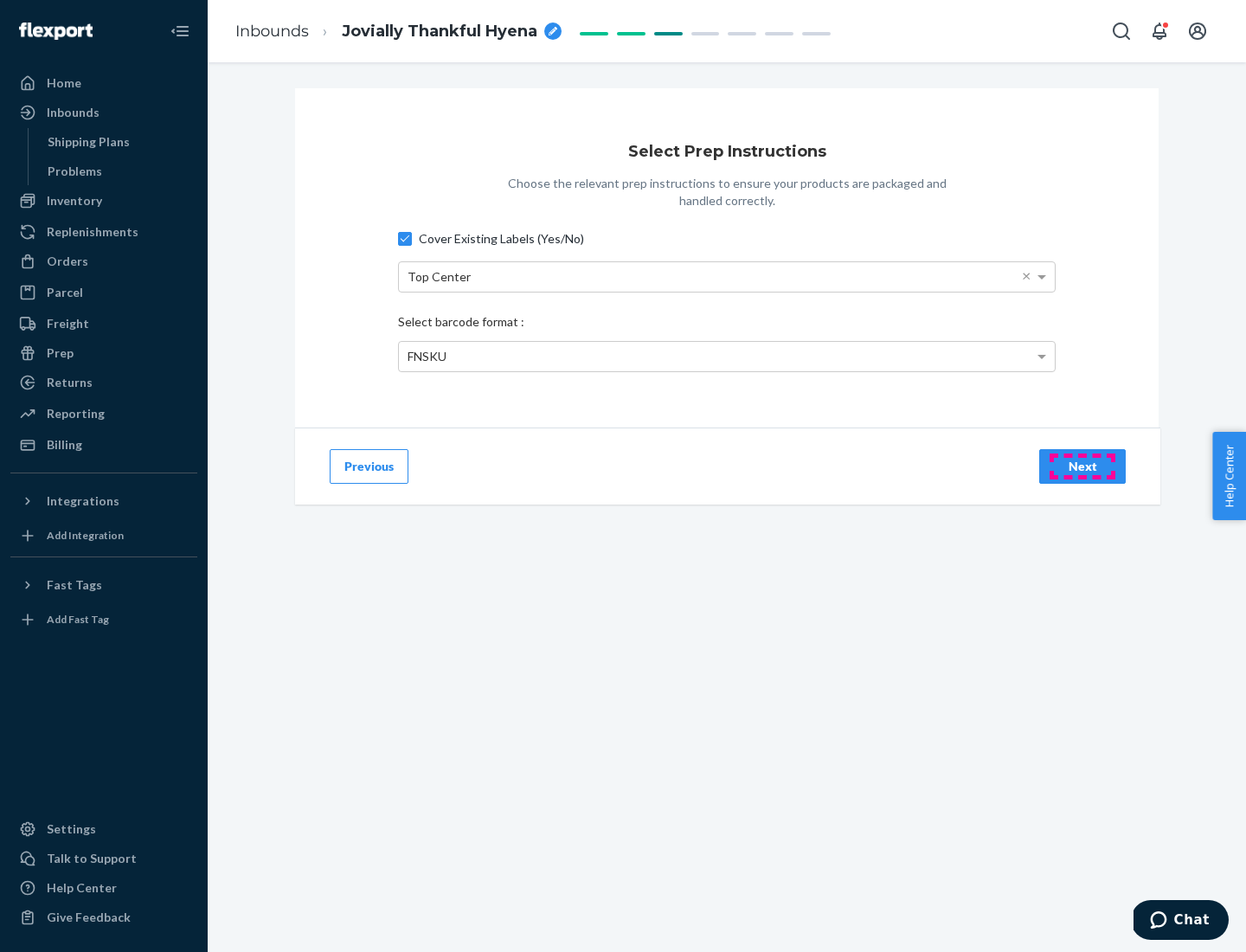
click at [1082, 465] on div "Next" at bounding box center [1082, 466] width 57 height 17
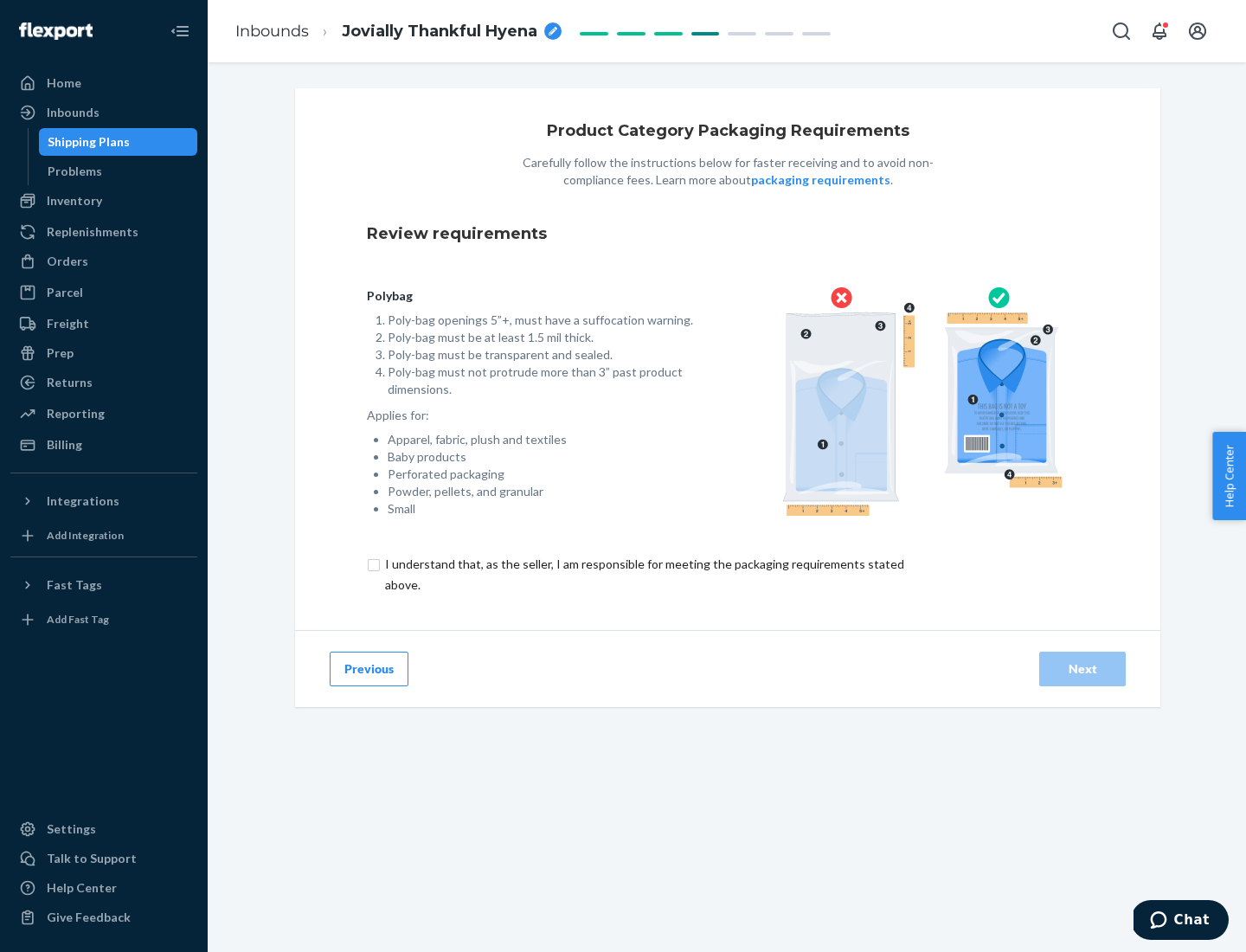
click at [643, 573] on input "checkbox" at bounding box center [654, 574] width 575 height 42
checkbox input "true"
click at [1082, 668] on div "Next" at bounding box center [1082, 669] width 57 height 17
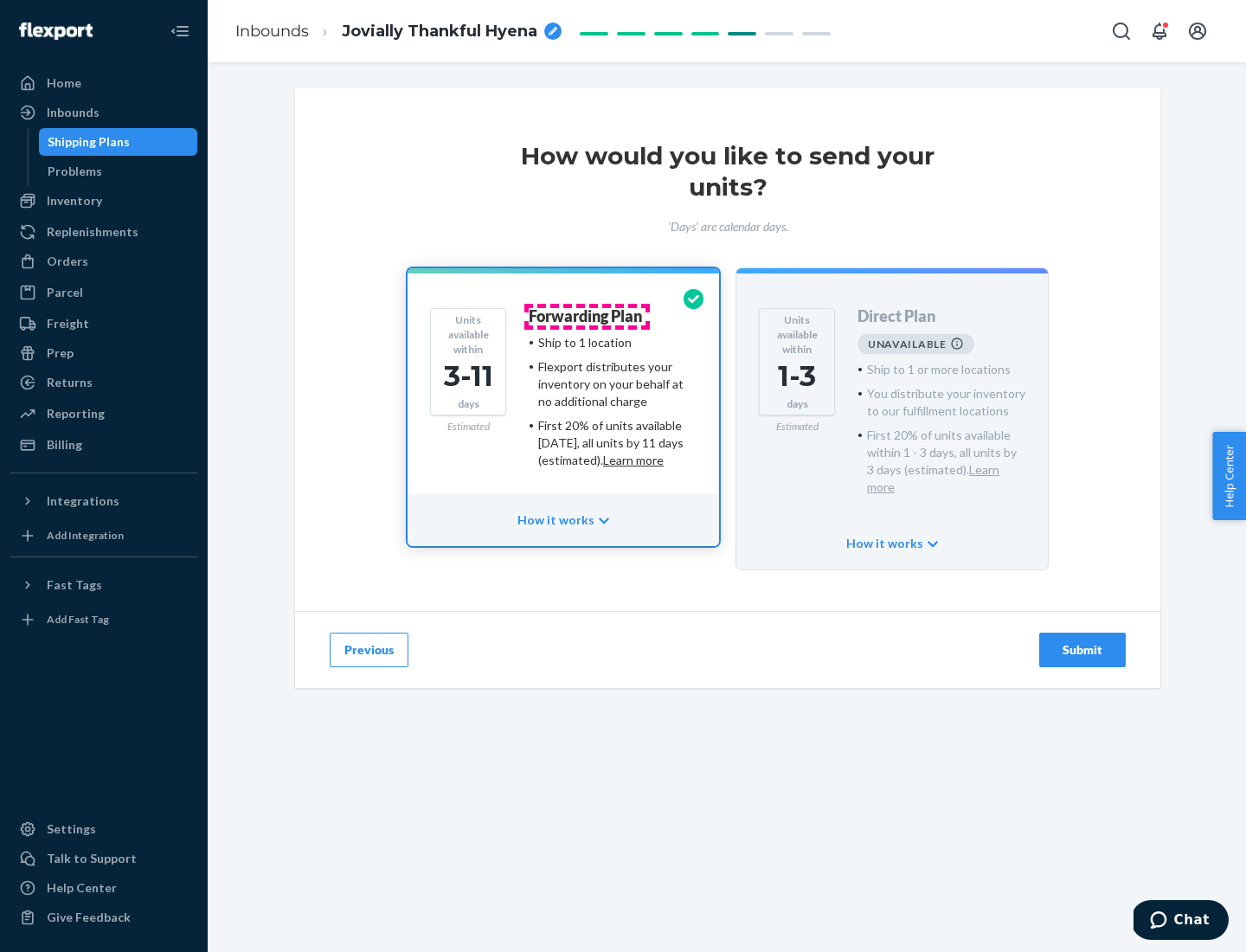
click at [587, 316] on h4 "Forwarding Plan" at bounding box center [585, 317] width 113 height 17
click at [1082, 641] on div "Submit" at bounding box center [1082, 650] width 57 height 17
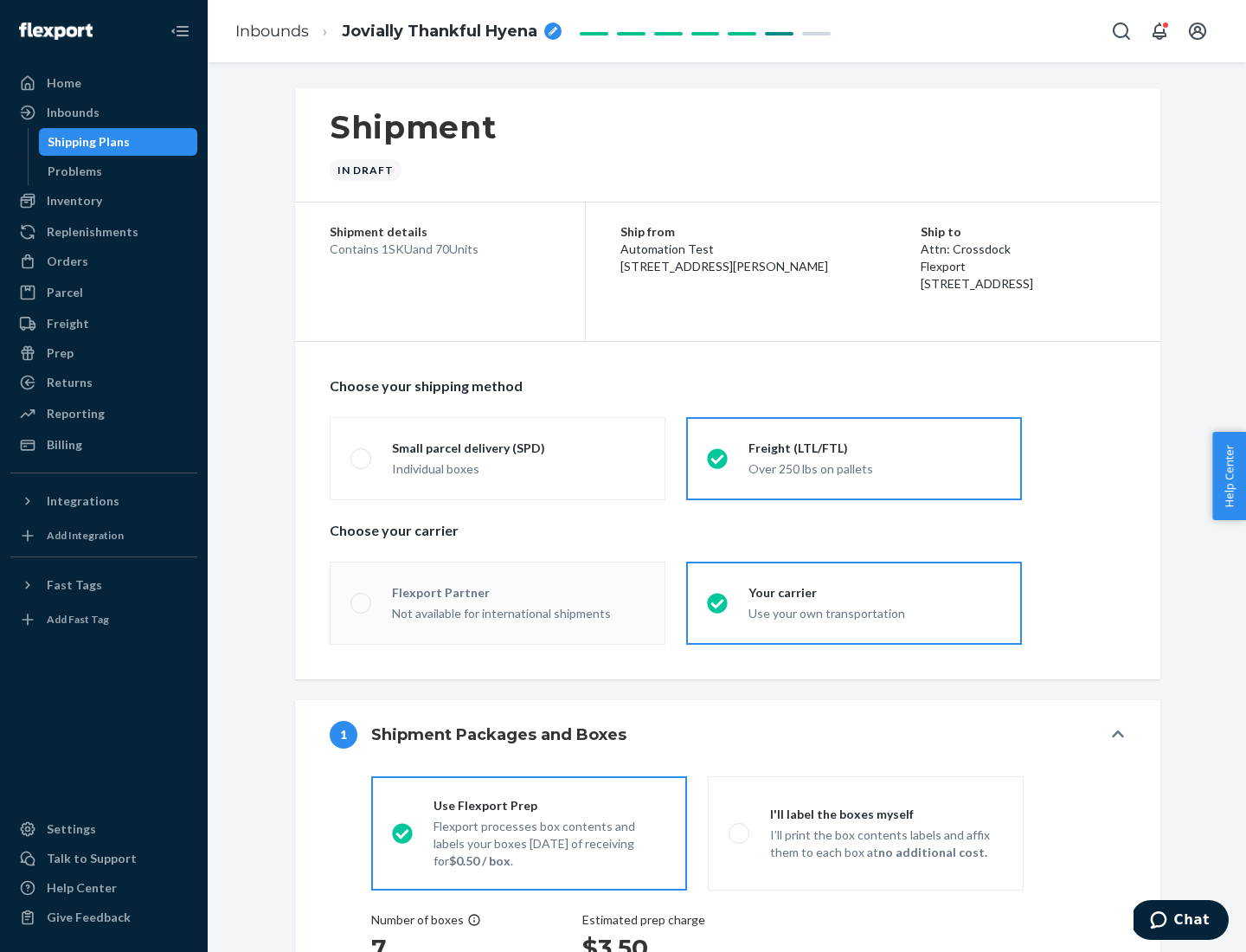
radio input "true"
radio input "false"
radio input "true"
radio input "false"
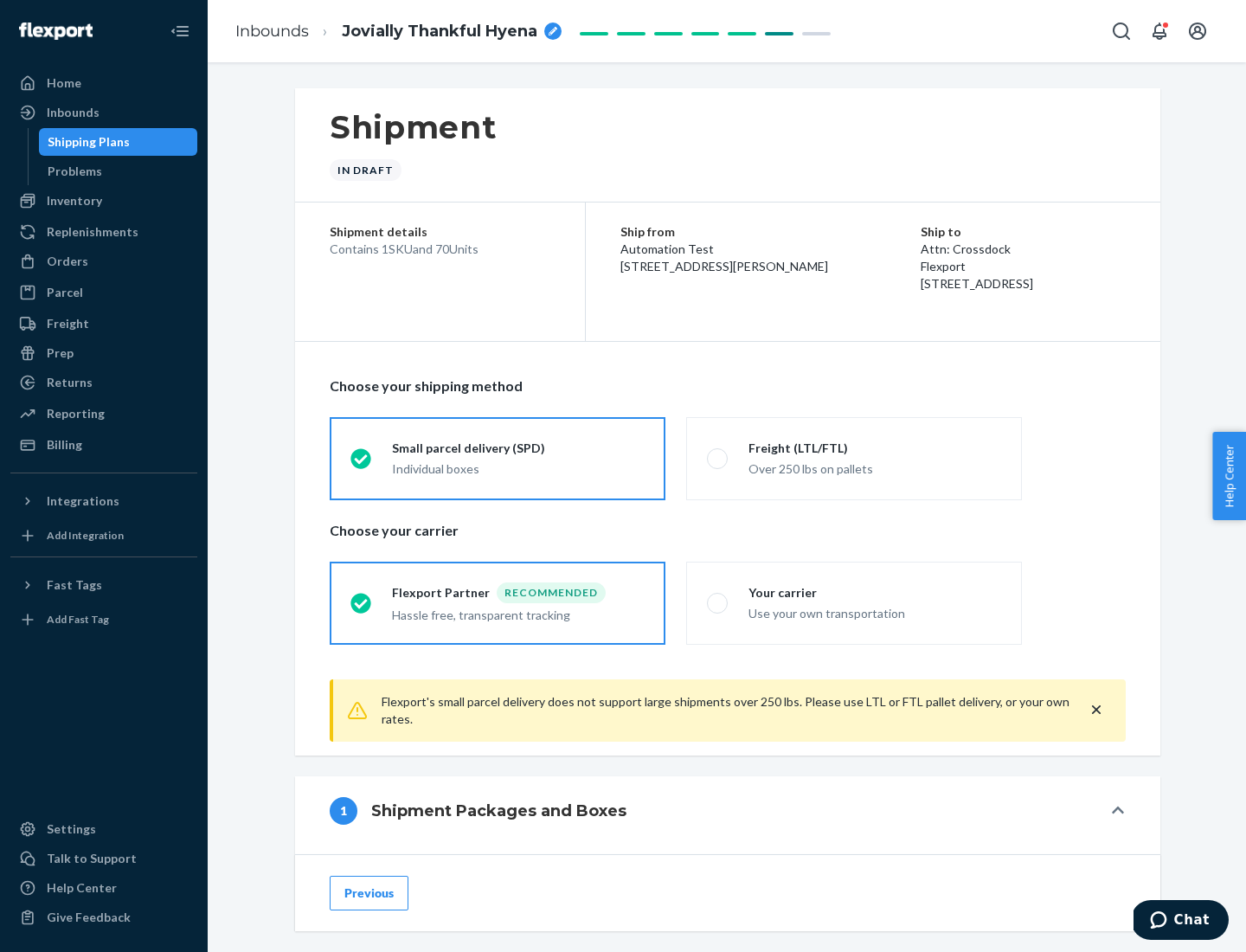
click at [854, 457] on div "Over 250 lbs on pallets" at bounding box center [875, 467] width 253 height 21
click at [718, 457] on input "Freight (LTL/FTL) Over 250 lbs on pallets" at bounding box center [712, 458] width 11 height 11
radio input "true"
radio input "false"
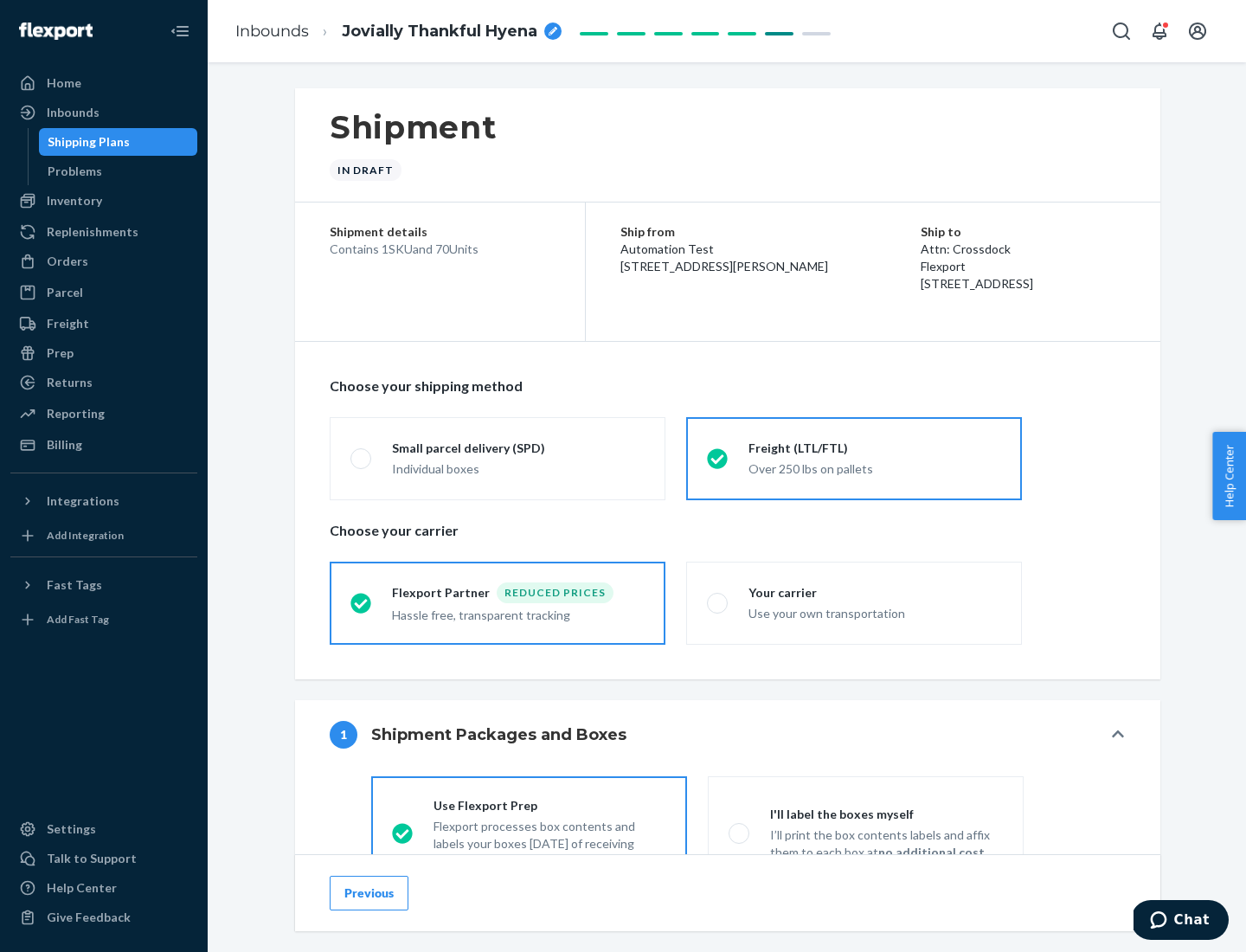
scroll to position [96, 0]
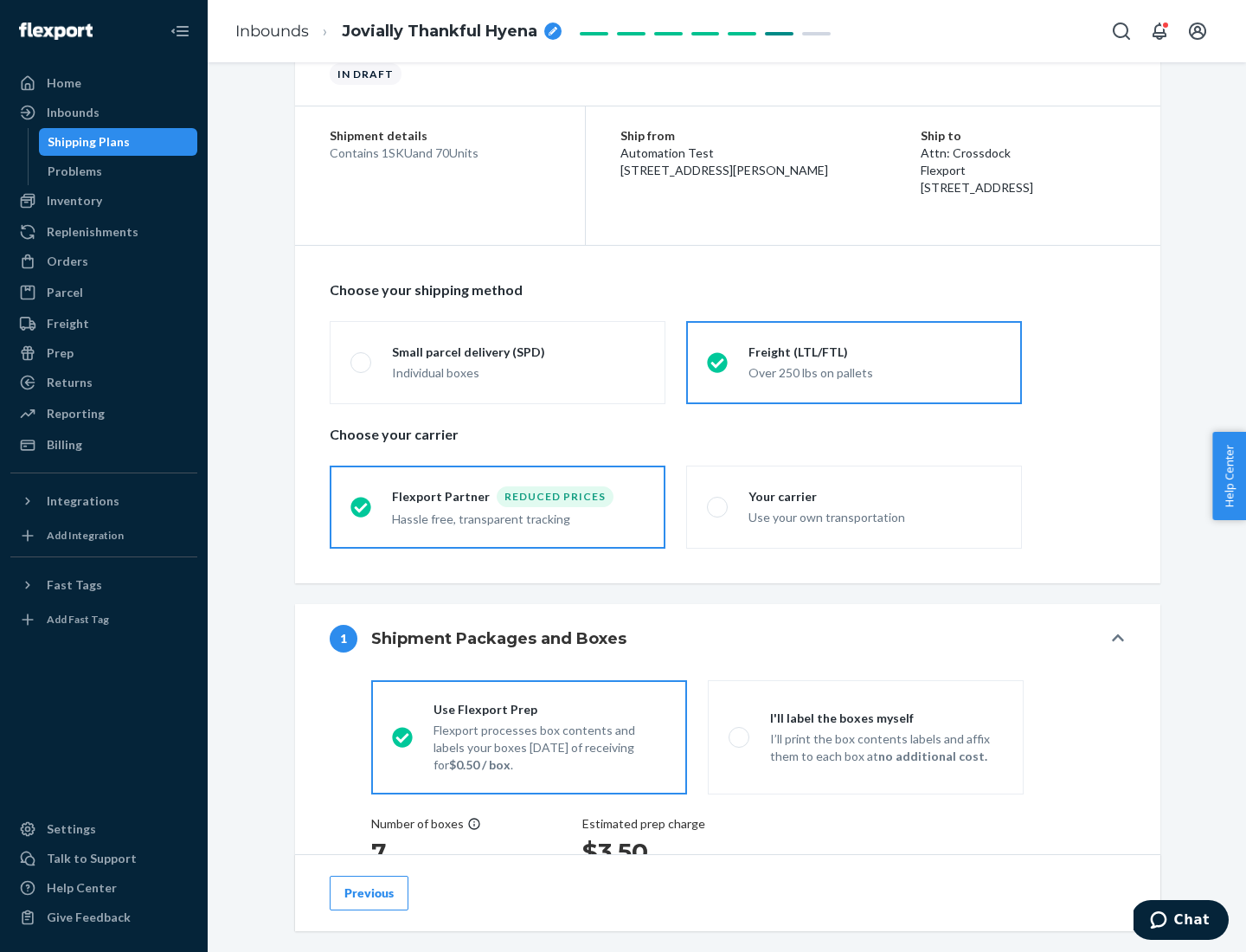
click at [854, 506] on div "Use your own transportation" at bounding box center [875, 515] width 253 height 21
click at [718, 506] on input "Your carrier Use your own transportation" at bounding box center [712, 507] width 11 height 11
radio input "true"
radio input "false"
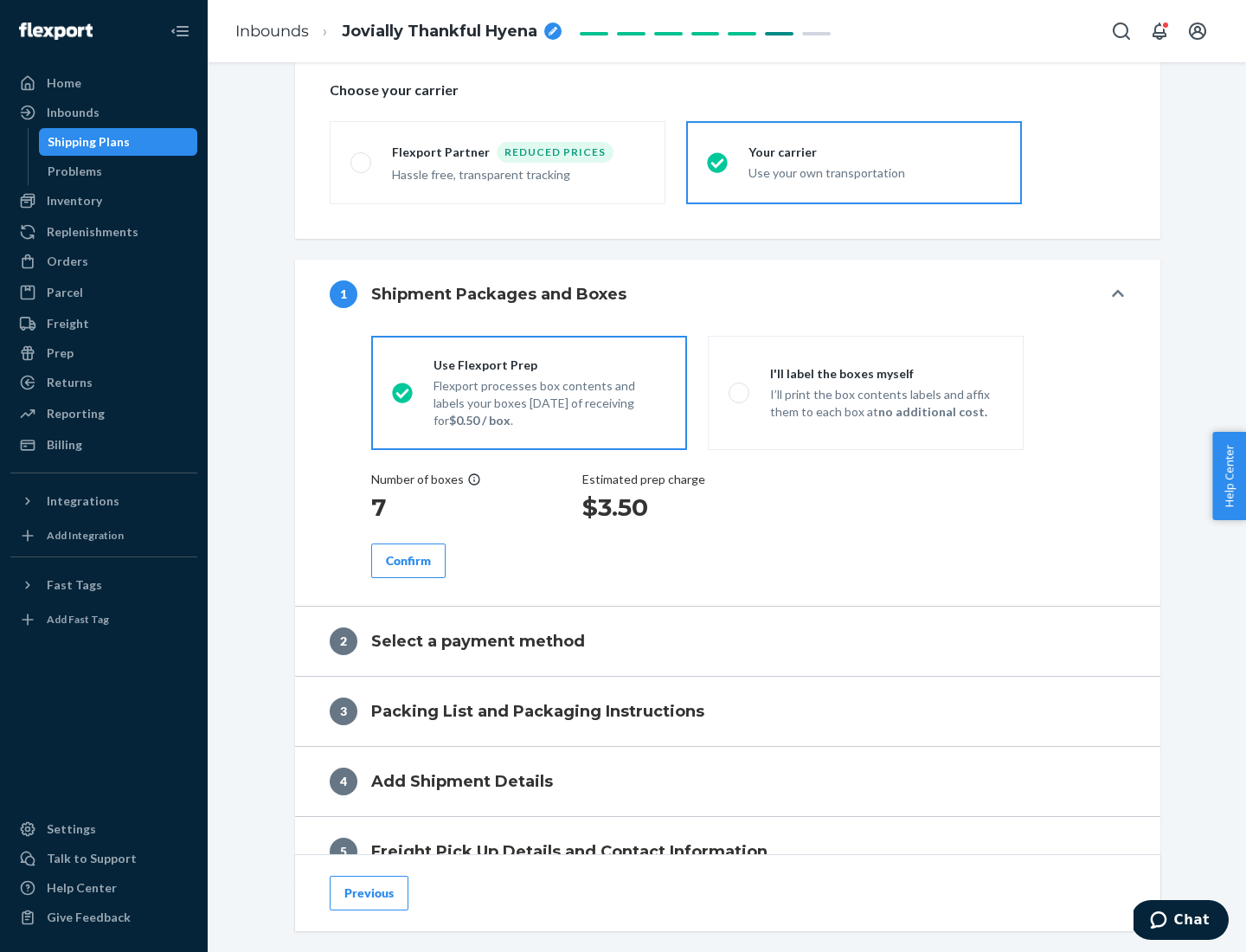
scroll to position [326, 0]
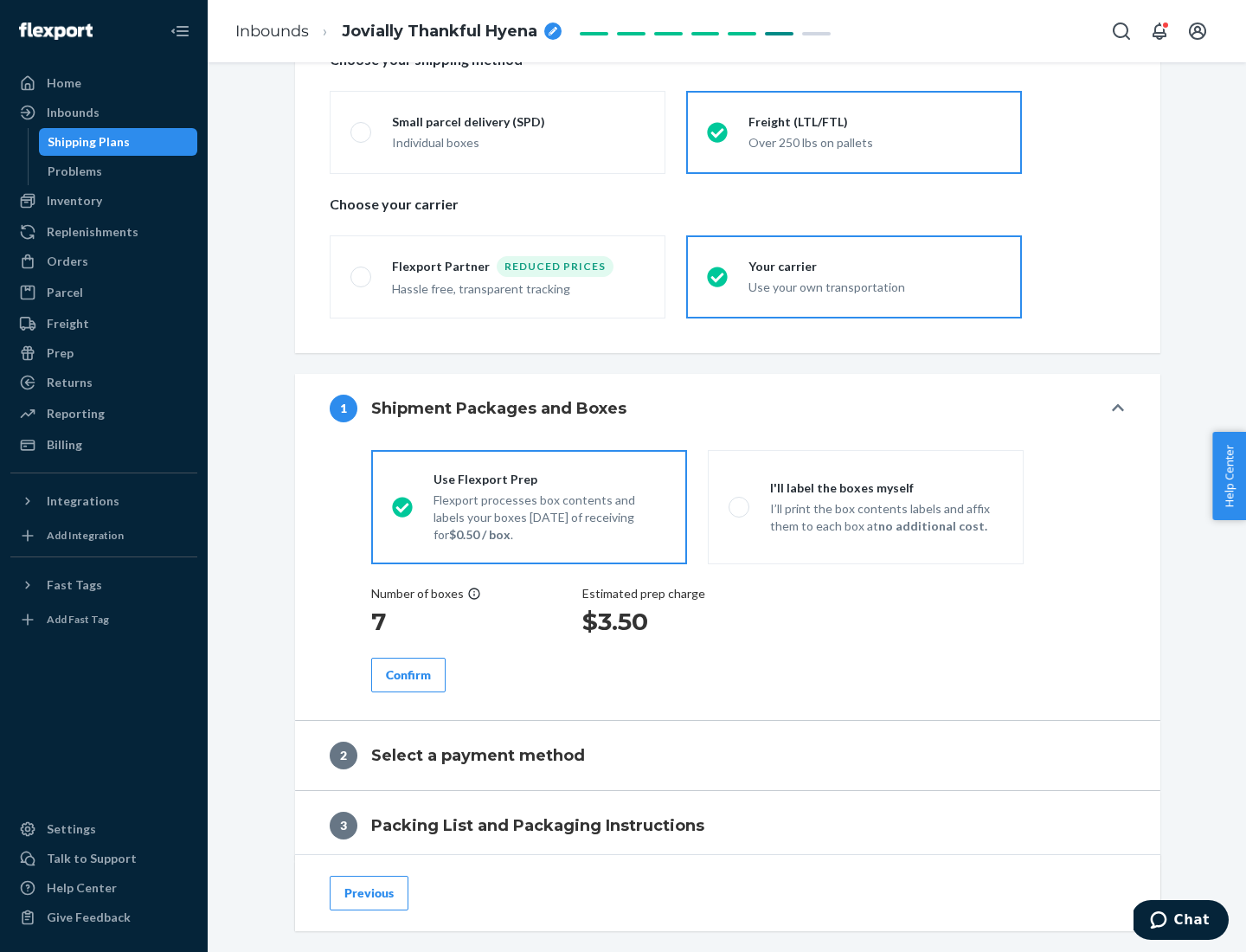
click at [866, 506] on p "I’ll print the box contents labels and affix them to each box at no additional …" at bounding box center [886, 517] width 233 height 34
click at [740, 506] on input "I'll label the boxes myself I’ll print the box contents labels and affix them t…" at bounding box center [734, 507] width 11 height 11
radio input "true"
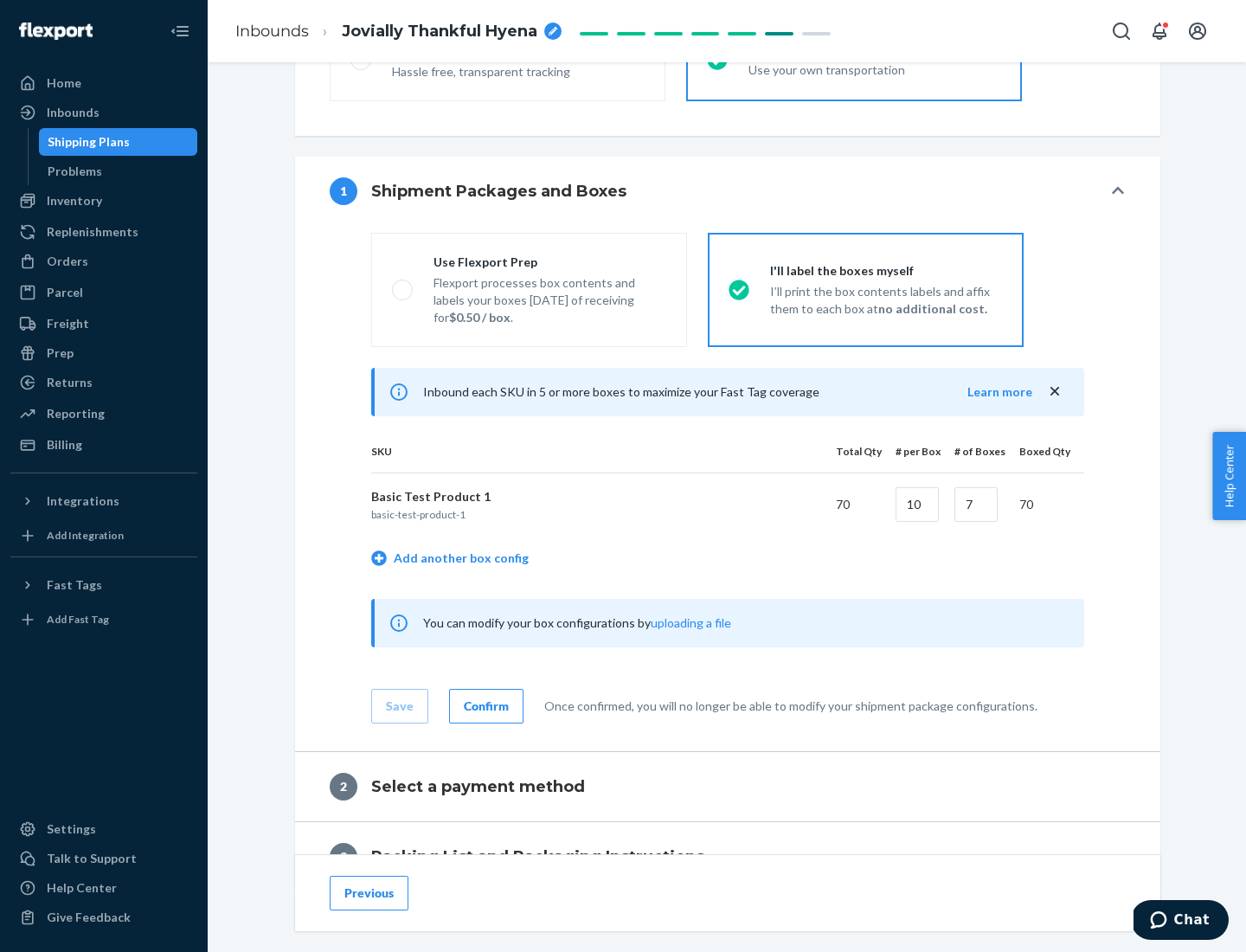
scroll to position [299, 0]
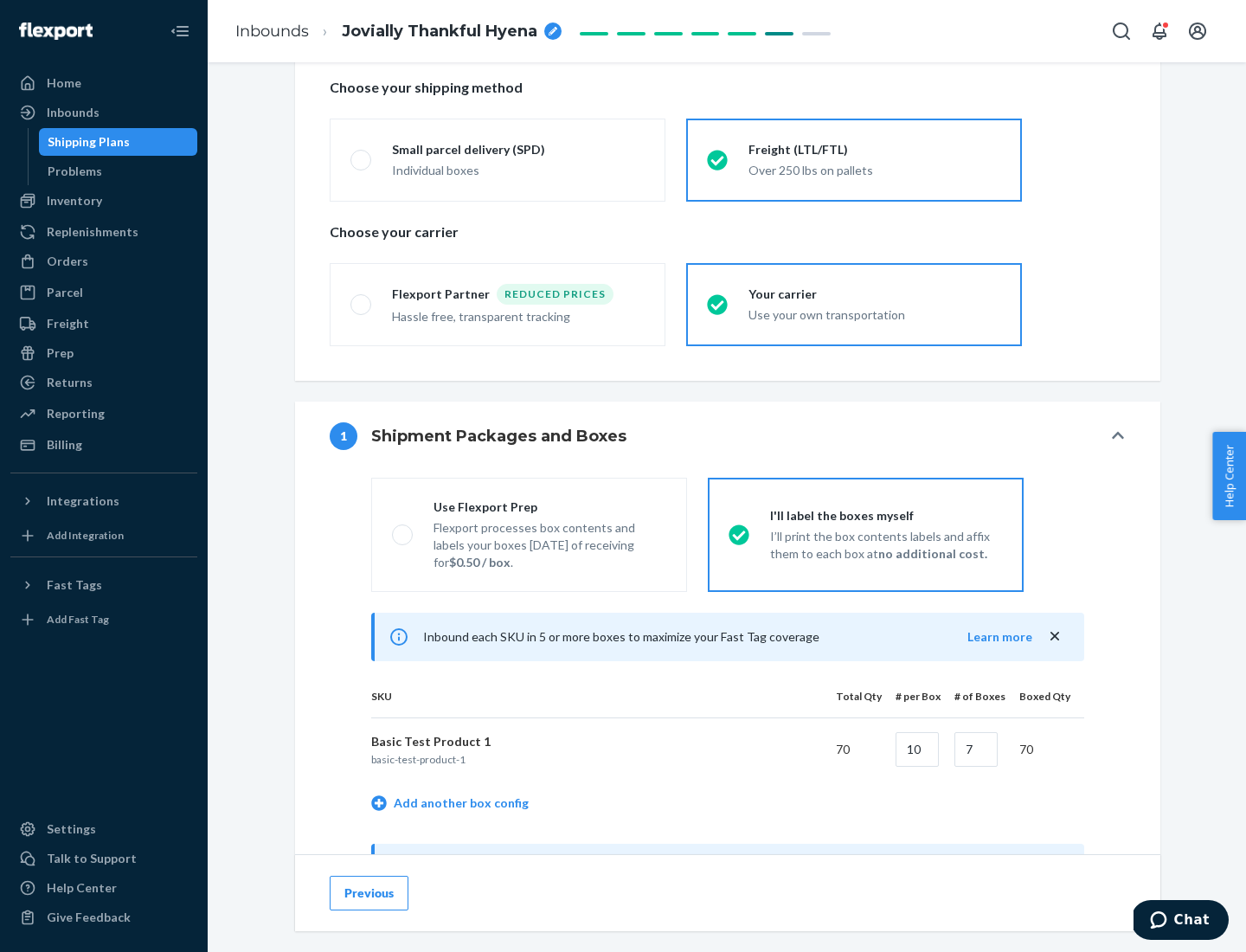
click at [550, 506] on div "Use Flexport Prep" at bounding box center [550, 507] width 233 height 17
click at [403, 529] on input "Use Flexport Prep Flexport processes box contents and labels your boxes [DATE] …" at bounding box center [398, 534] width 11 height 11
radio input "true"
radio input "false"
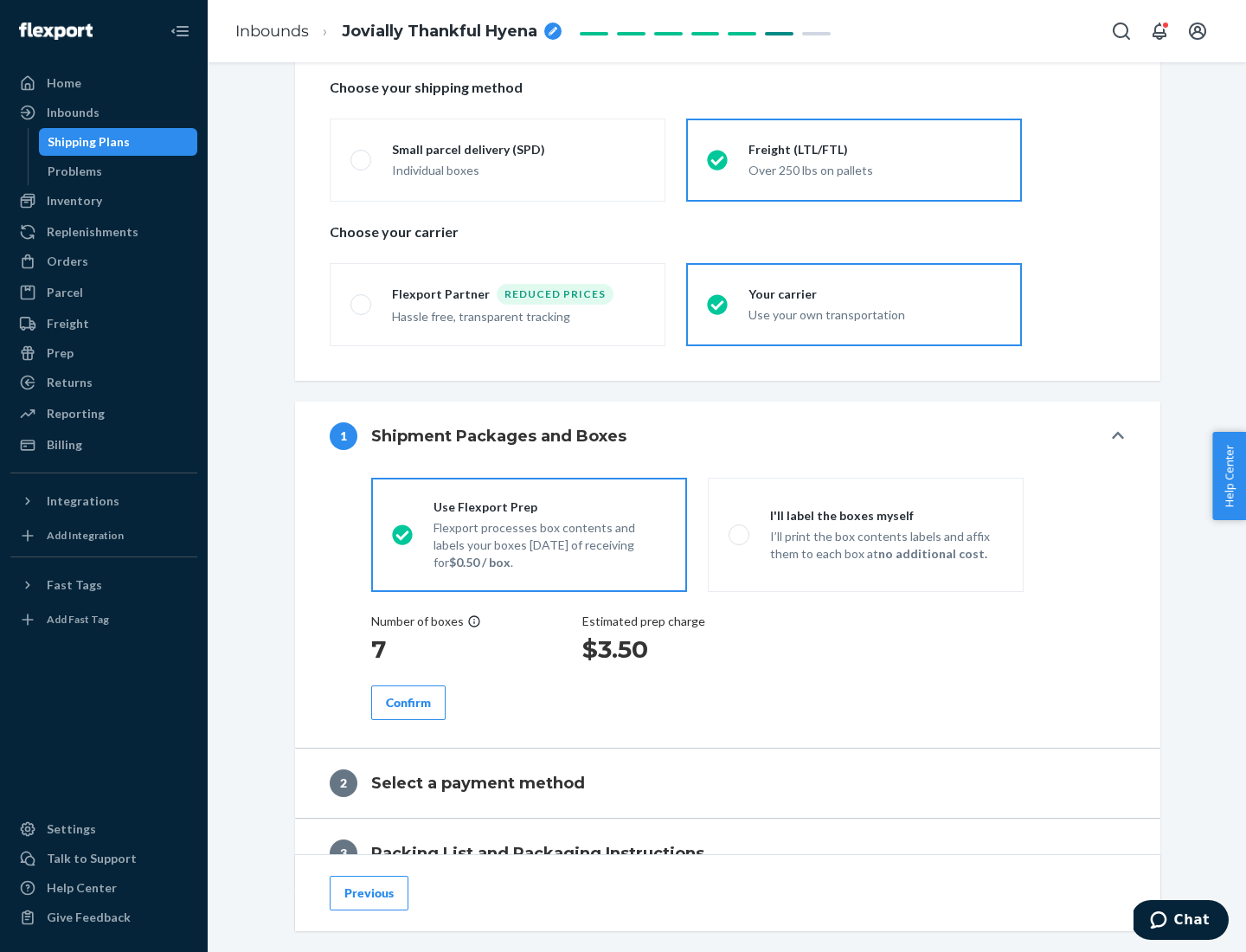
scroll to position [494, 0]
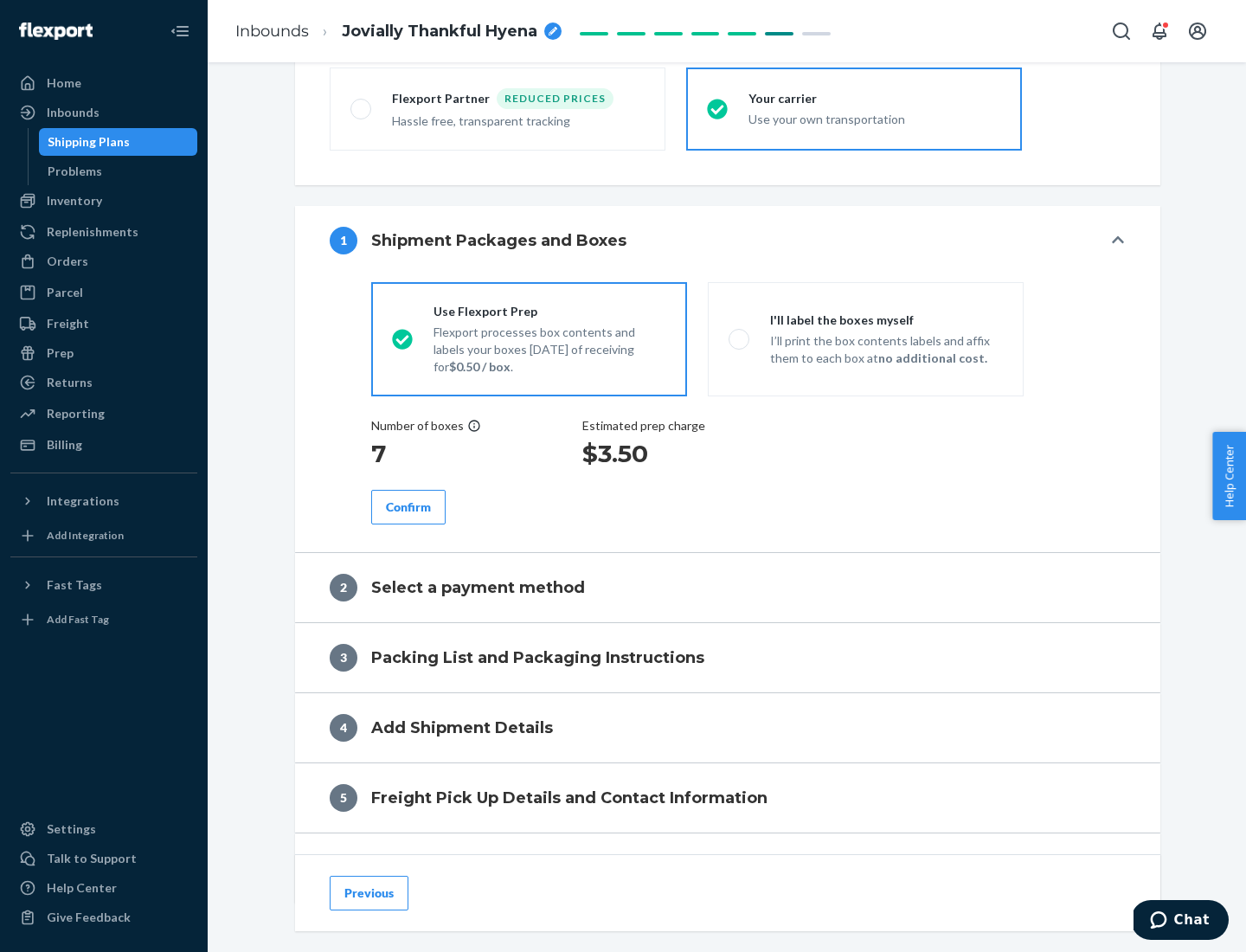
click at [408, 506] on div "Confirm" at bounding box center [408, 507] width 45 height 17
radio input "false"
